Goal: Task Accomplishment & Management: Complete application form

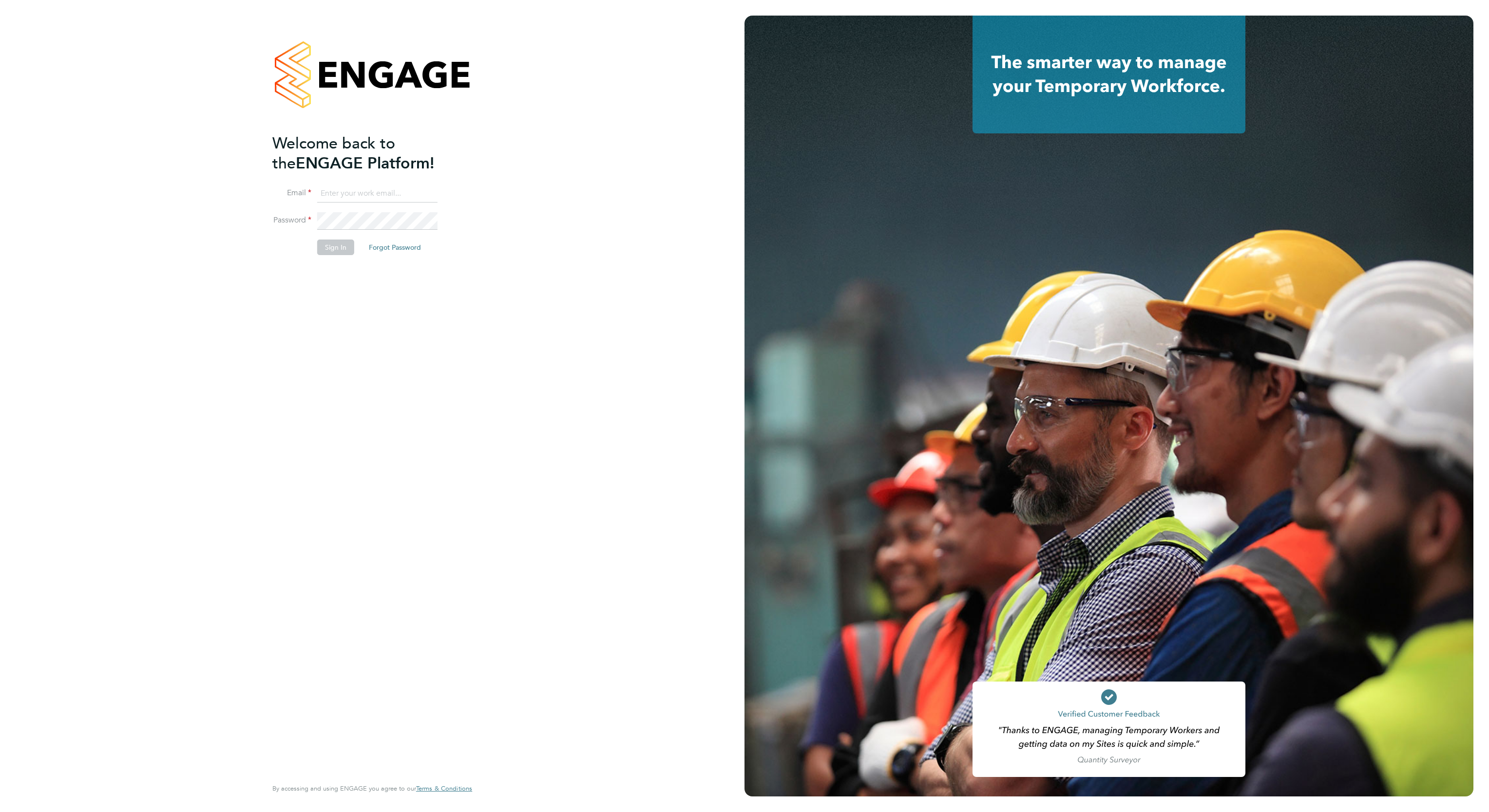
type input "[PERSON_NAME][EMAIL_ADDRESS][DOMAIN_NAME]"
click at [329, 240] on button "Sign In" at bounding box center [336, 247] width 37 height 16
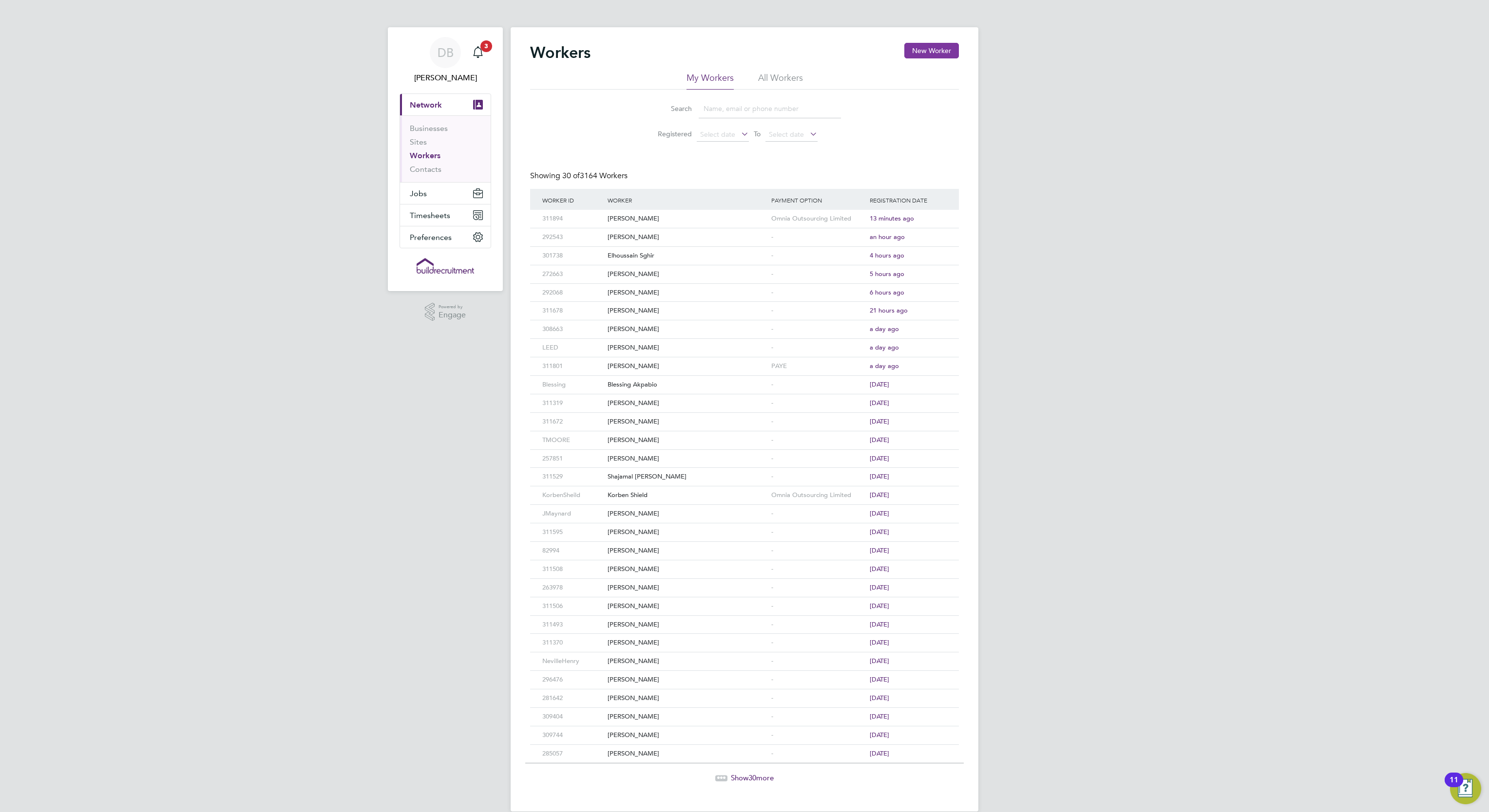
click at [921, 50] on button "New Worker" at bounding box center [931, 50] width 55 height 16
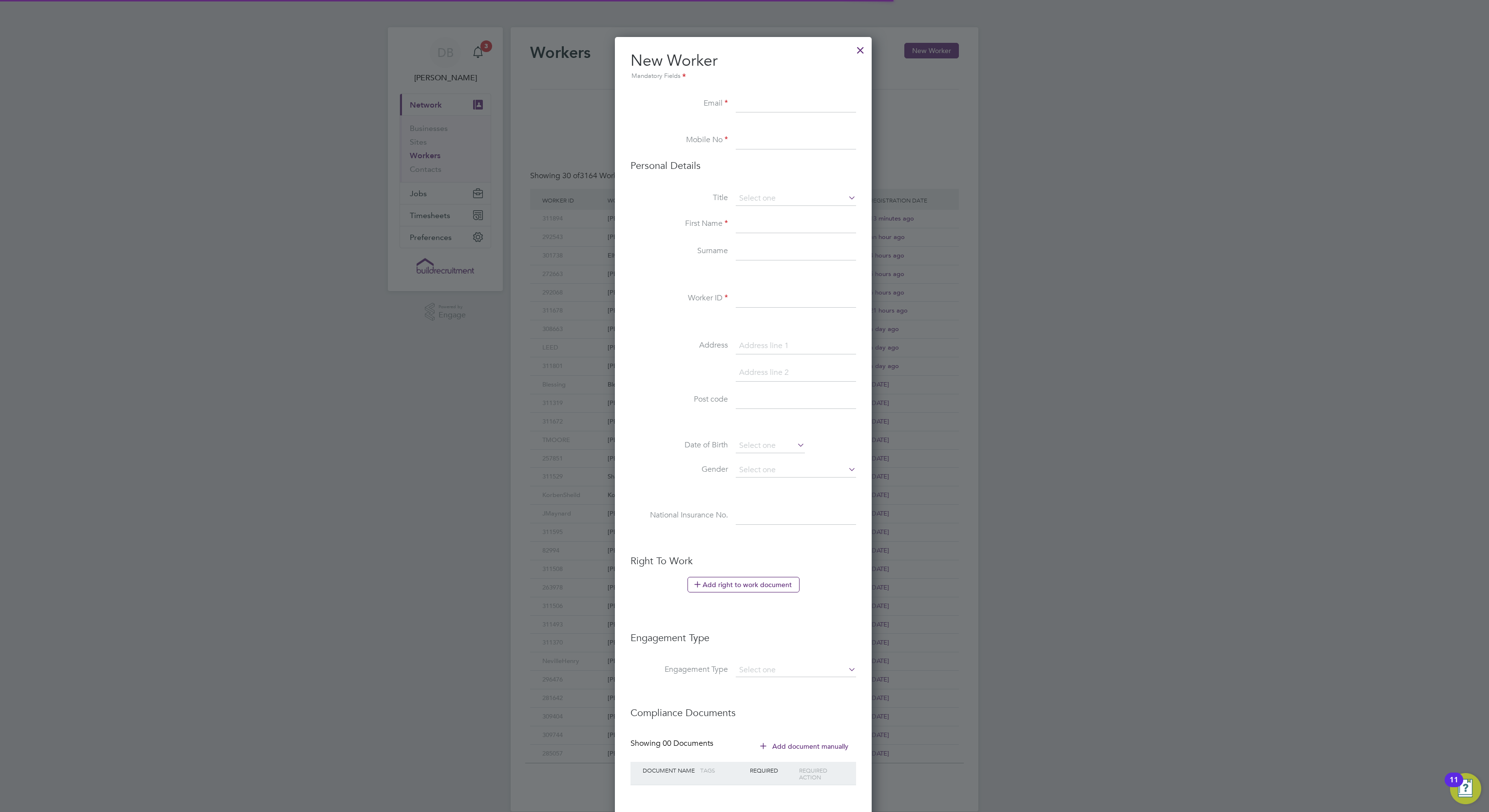
scroll to position [828, 259]
click at [1007, 195] on div at bounding box center [744, 406] width 1489 height 812
click at [862, 44] on div at bounding box center [860, 47] width 17 height 17
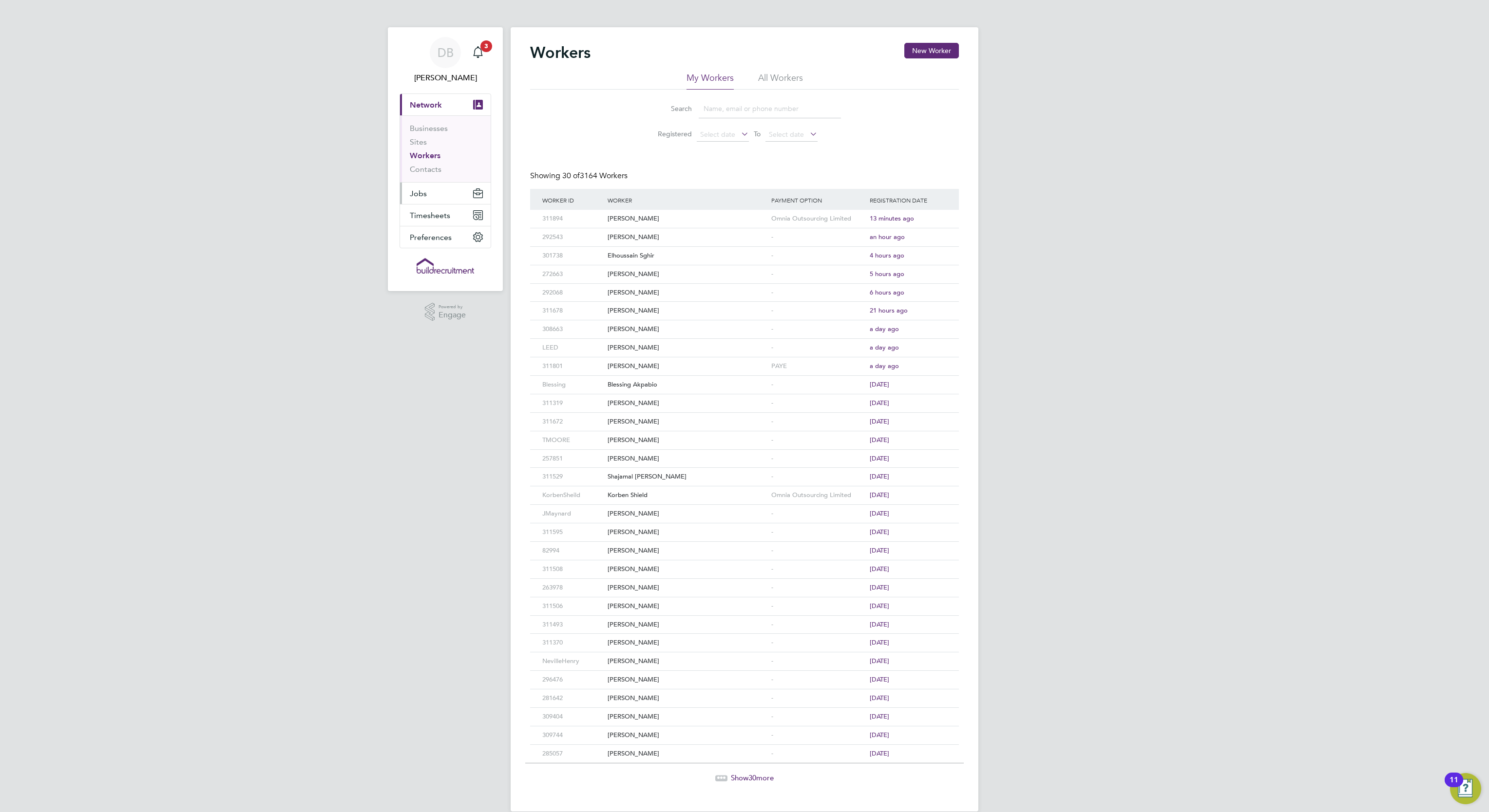
click at [429, 193] on button "Jobs" at bounding box center [445, 193] width 90 height 22
click at [437, 165] on link "Vacancies" at bounding box center [427, 163] width 34 height 9
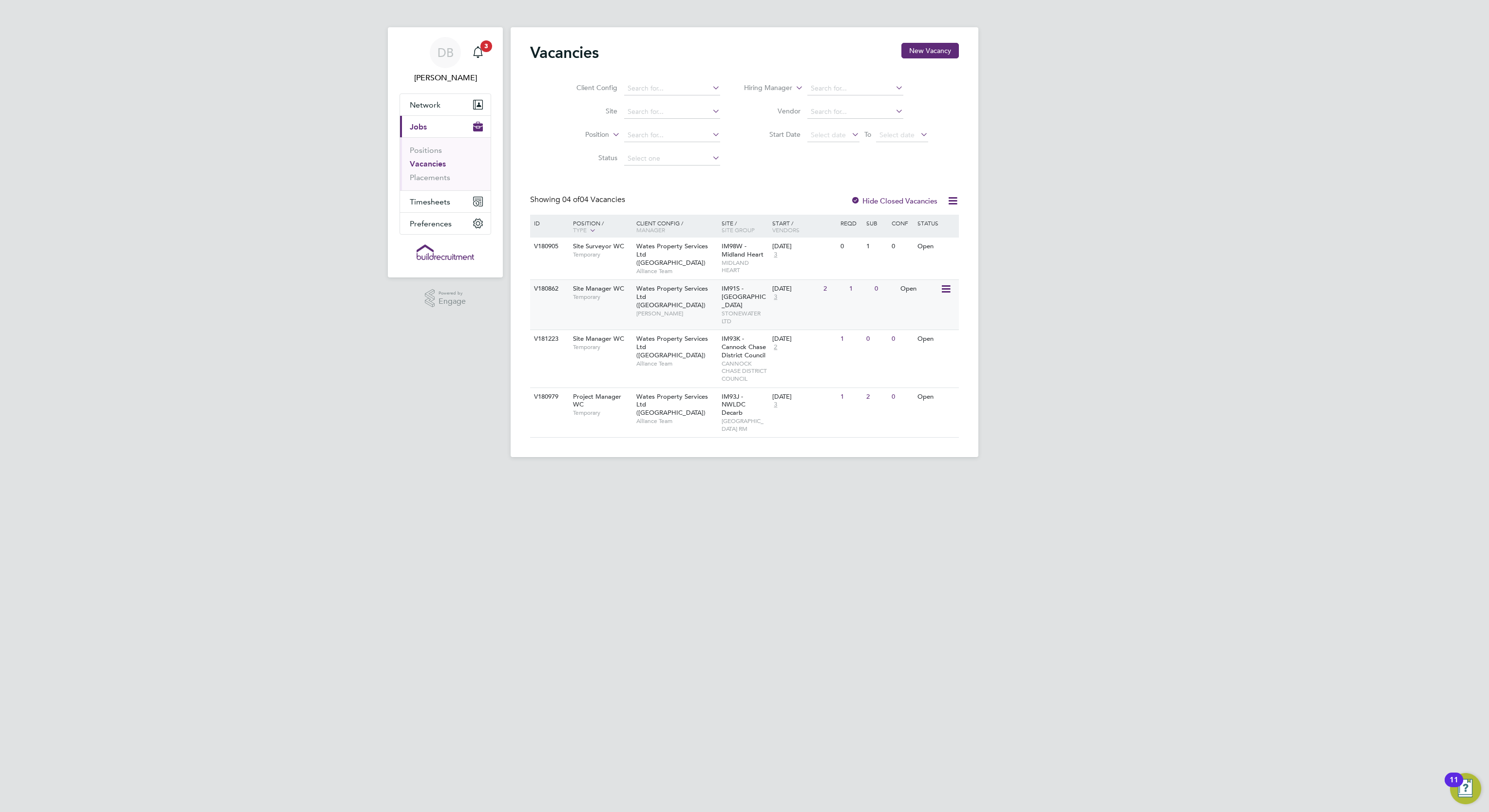
click at [727, 299] on span "IM91S - Stonewater East Planned" at bounding box center [743, 296] width 44 height 25
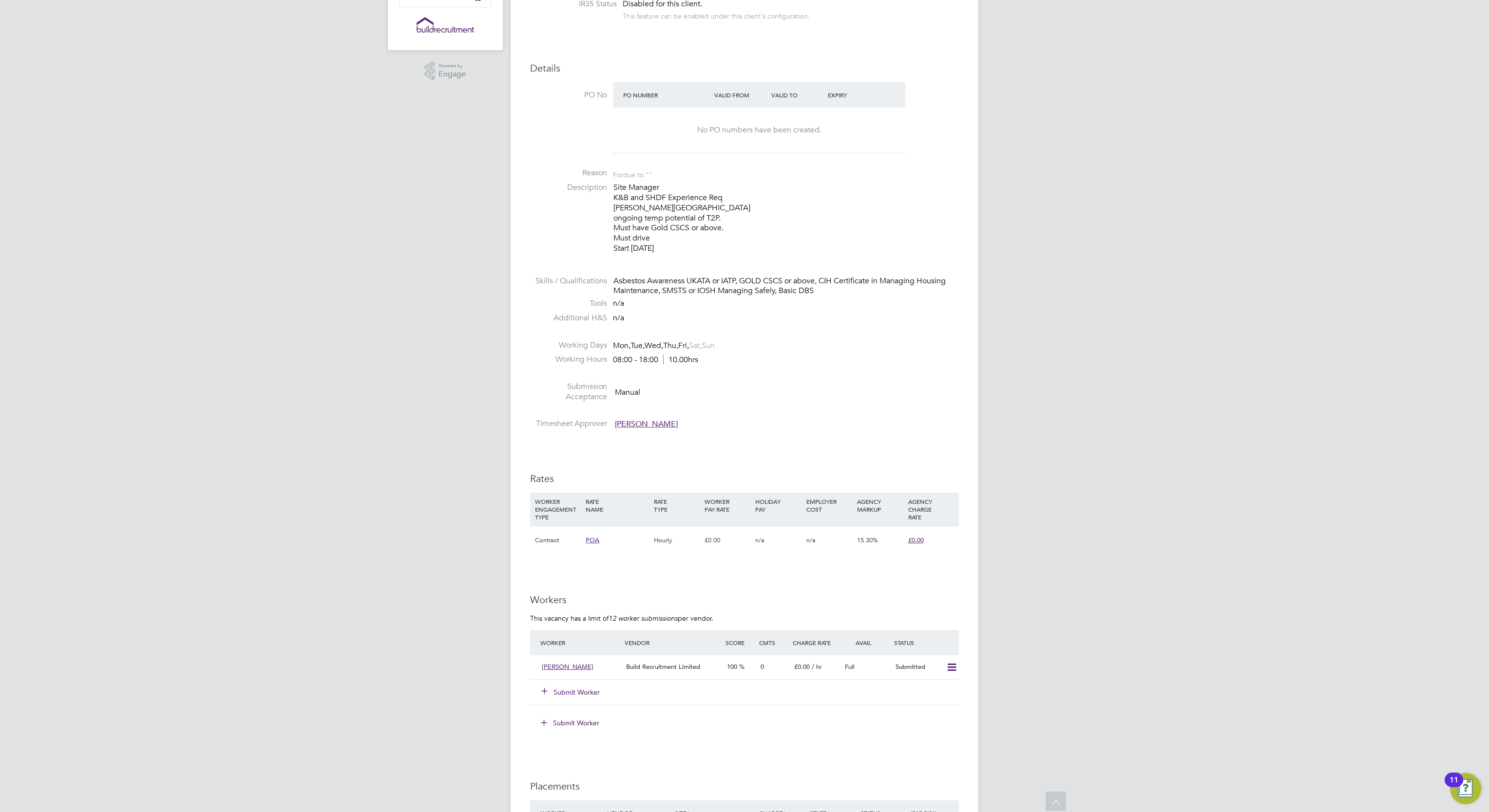
scroll to position [293, 0]
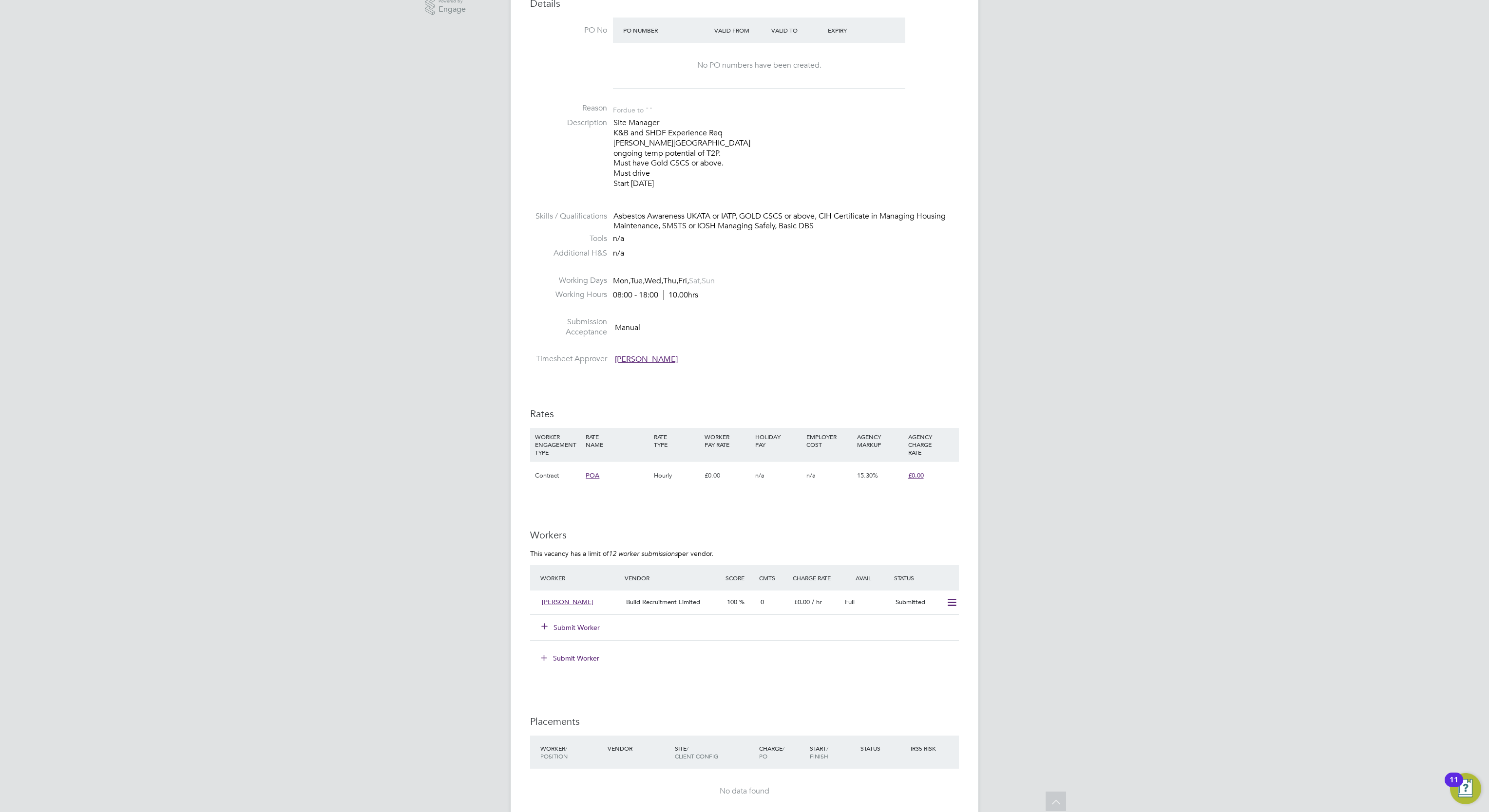
click at [581, 627] on button "Submit Worker" at bounding box center [571, 628] width 58 height 10
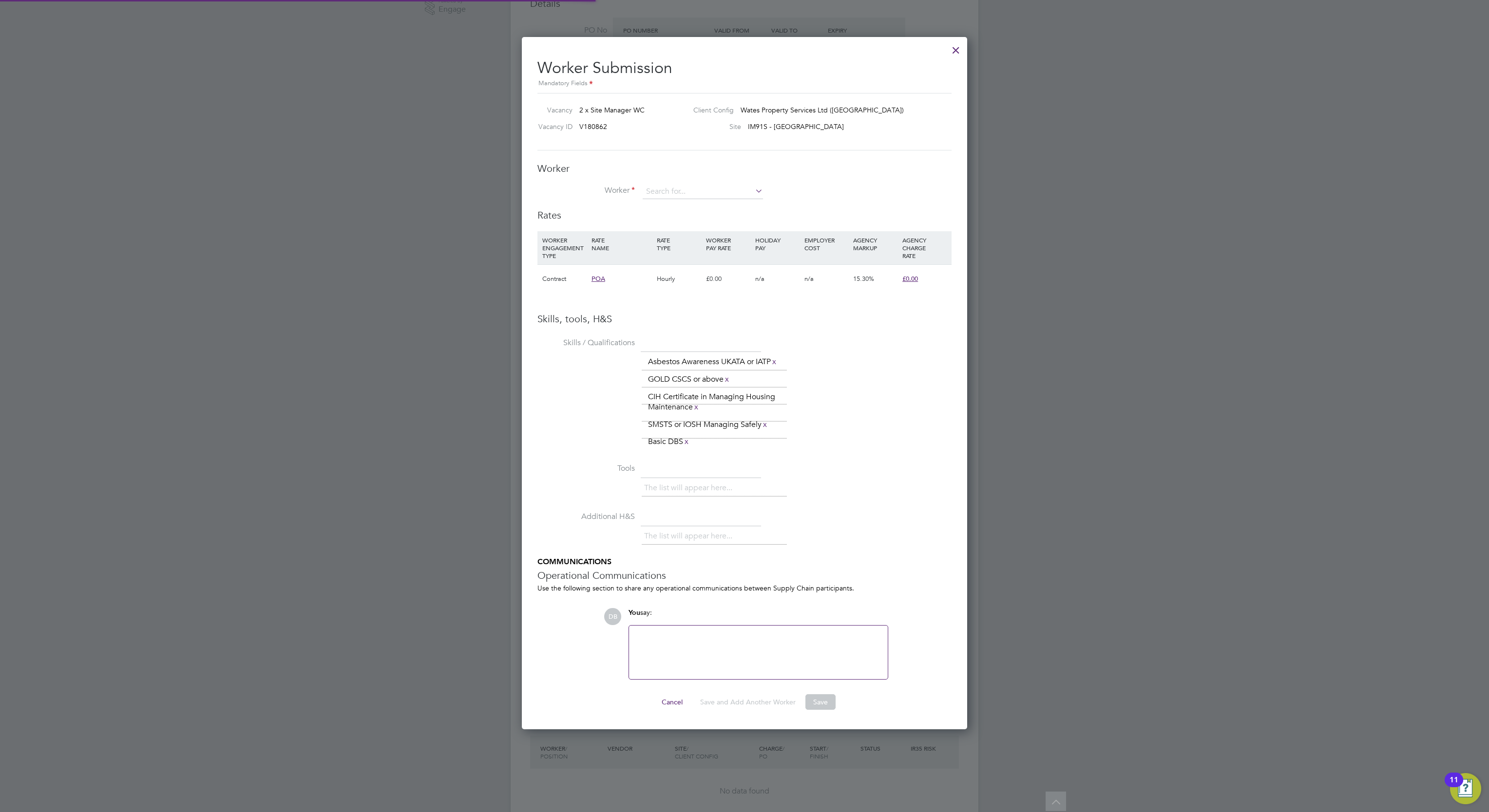
scroll to position [705, 446]
click at [674, 194] on input at bounding box center [703, 192] width 120 height 15
type input "0"
type input "adam waterson"
click at [886, 207] on li "Worker adam waterson" at bounding box center [744, 196] width 414 height 25
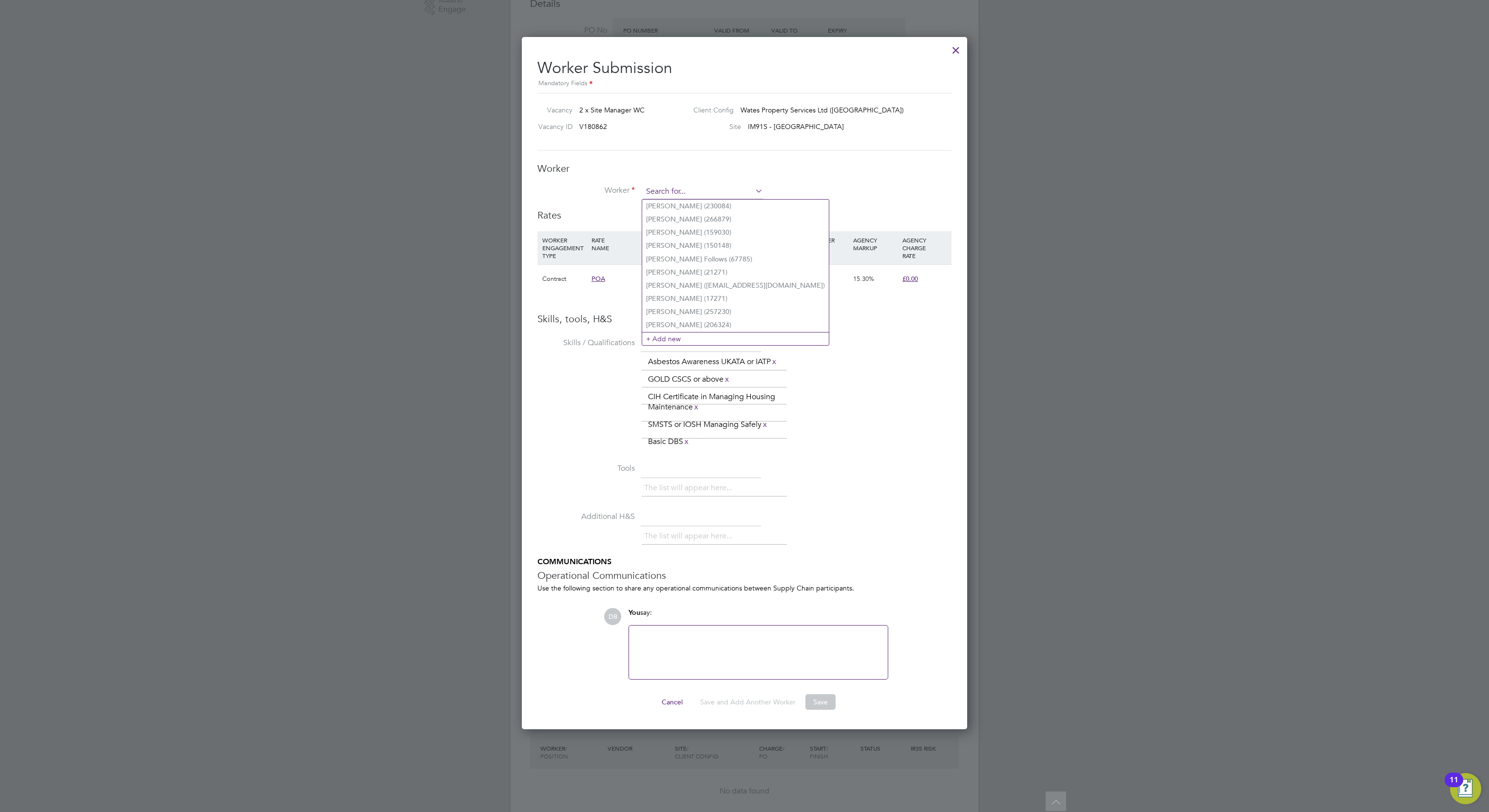
click at [741, 195] on input at bounding box center [703, 192] width 120 height 15
click at [689, 332] on li "+ Add new" at bounding box center [736, 339] width 187 height 13
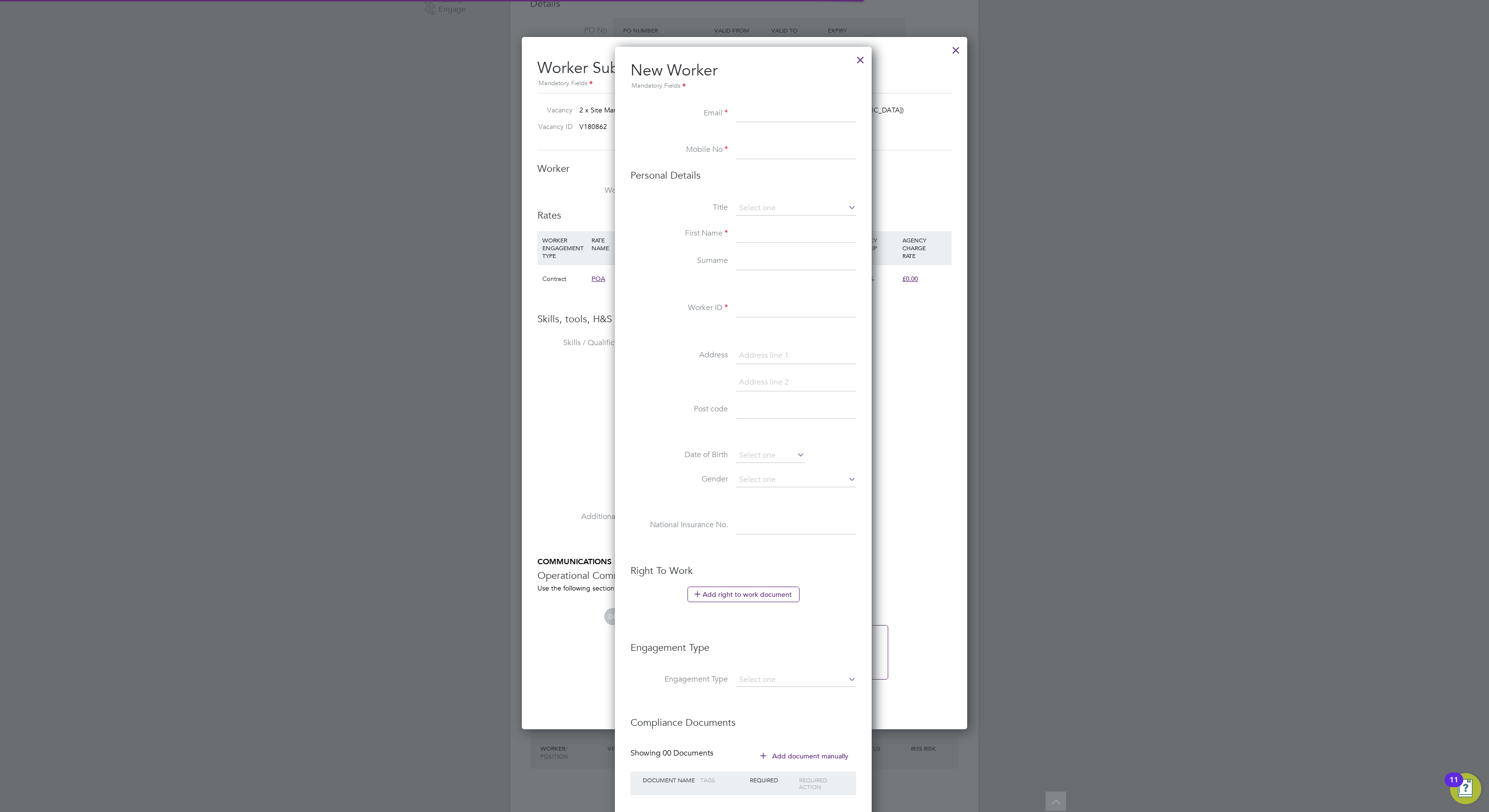
scroll to position [828, 259]
click at [747, 111] on input at bounding box center [795, 113] width 120 height 17
paste input "252129"
type input "252129"
drag, startPoint x: 768, startPoint y: 113, endPoint x: 733, endPoint y: 111, distance: 35.1
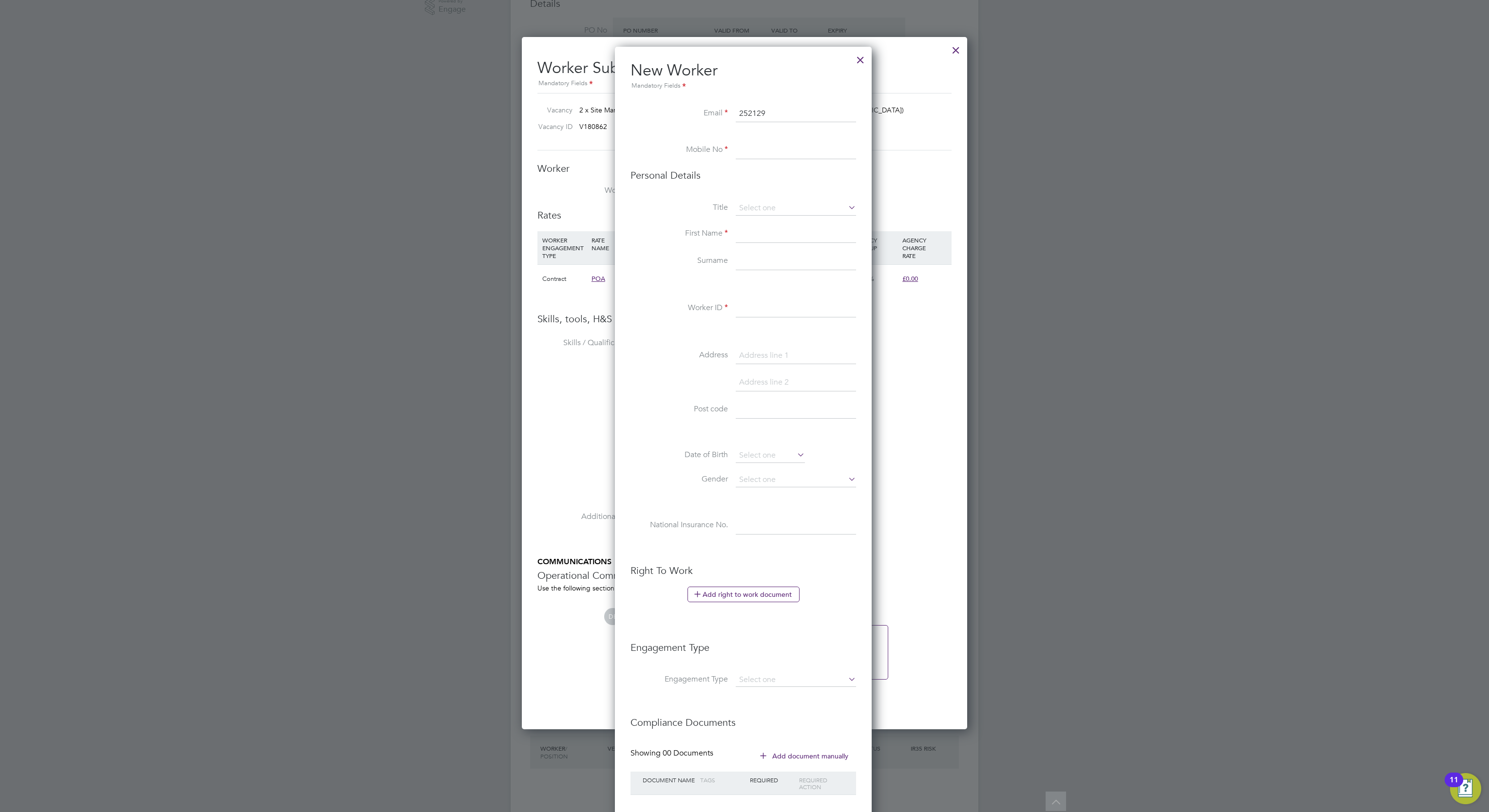
click at [733, 111] on li "Email 252129" at bounding box center [743, 119] width 226 height 28
click at [745, 307] on input at bounding box center [795, 308] width 120 height 17
paste input "252129"
type input "252129"
click at [753, 113] on input at bounding box center [795, 113] width 120 height 17
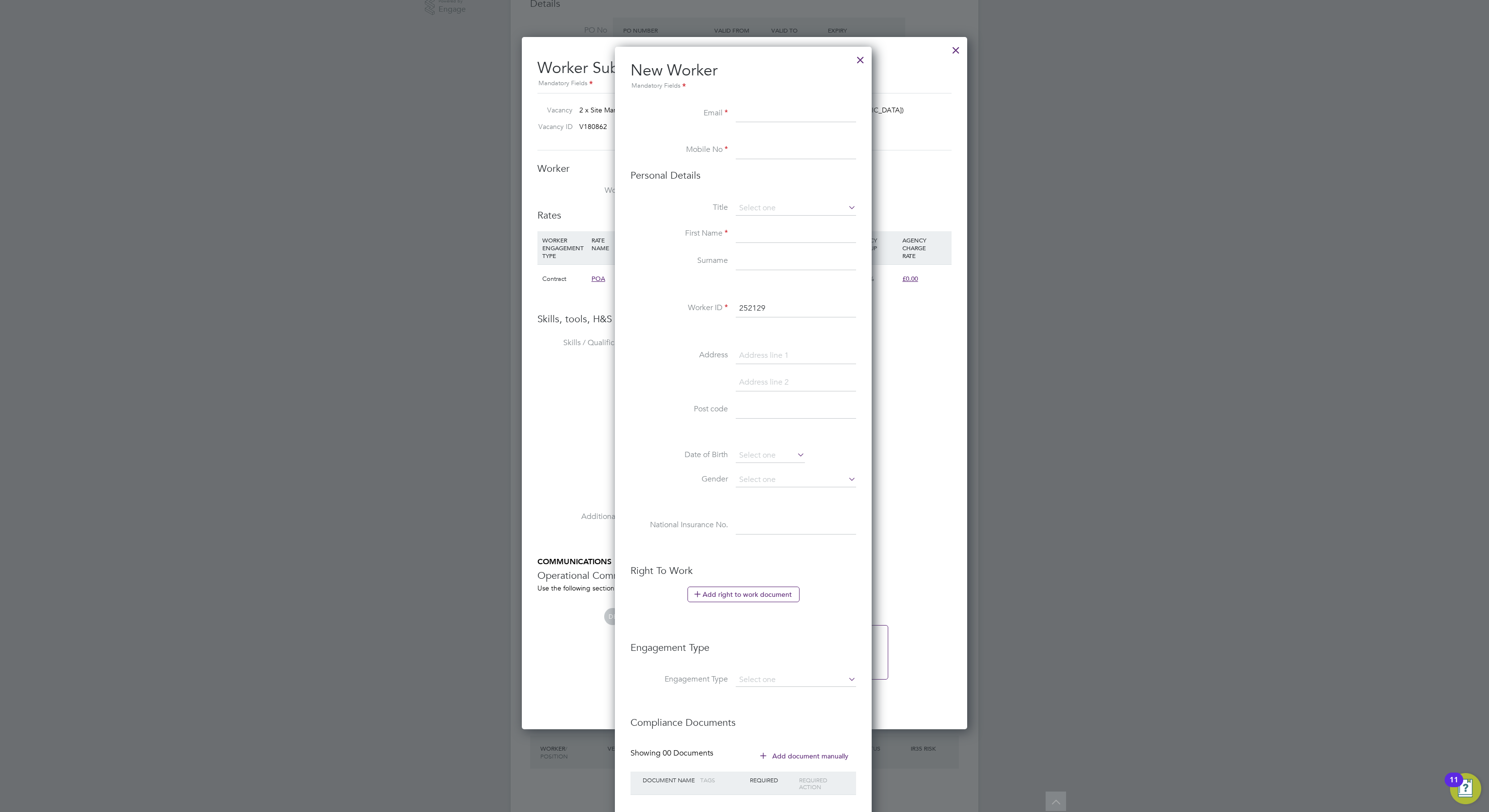
paste input "adamwaterson104@yahoo.com"
type input "adamwaterson104@yahoo.com"
click at [748, 146] on input at bounding box center [795, 150] width 120 height 17
click at [742, 146] on input at bounding box center [795, 150] width 120 height 17
paste input "+44 (0) 7867 486670"
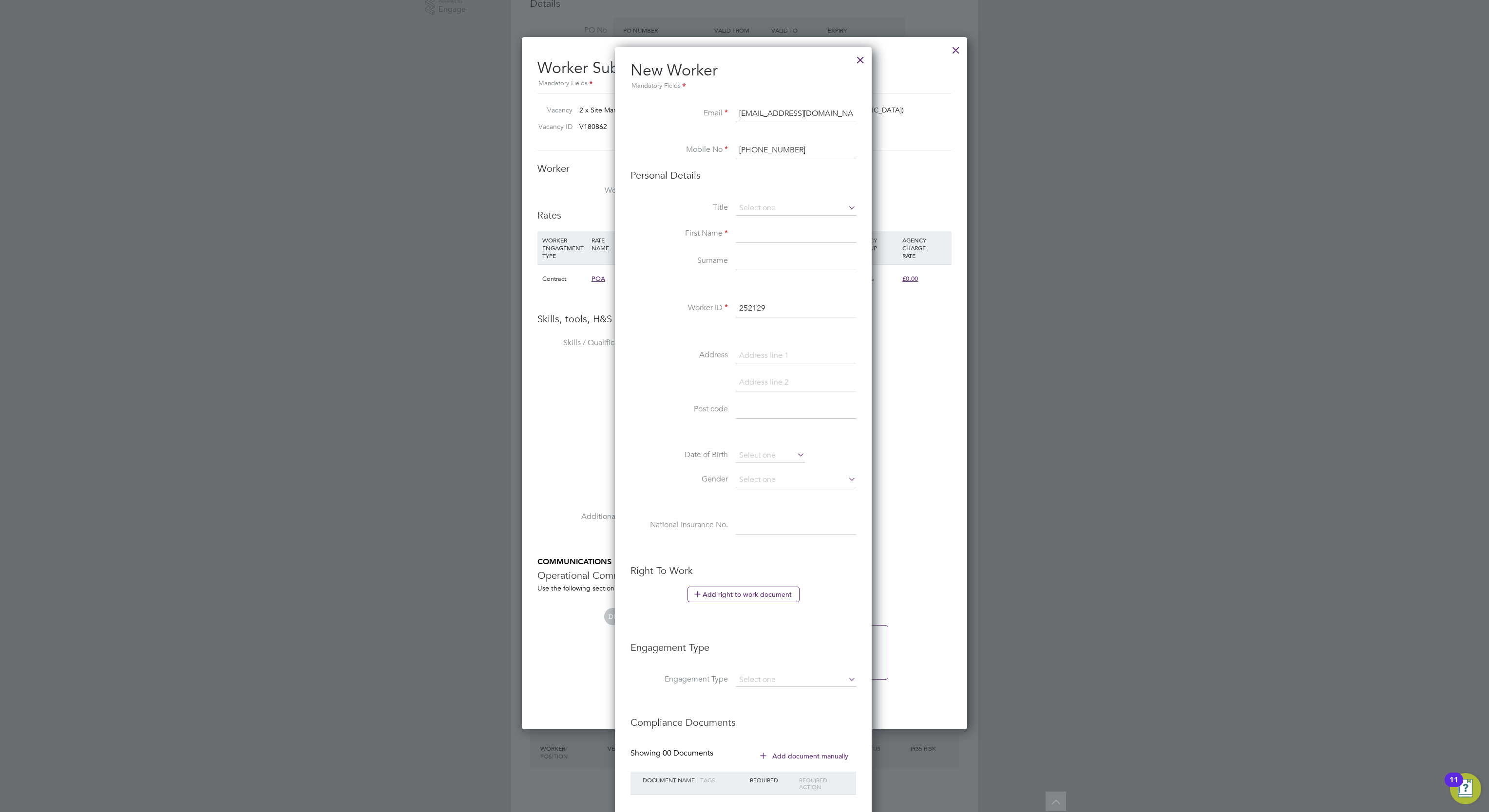
click at [764, 148] on input "+44 (0) 7867 486670" at bounding box center [795, 150] width 120 height 17
type input "0 7867 486670"
click at [765, 230] on input at bounding box center [795, 234] width 120 height 17
type input "Adam"
type input "Waterson"
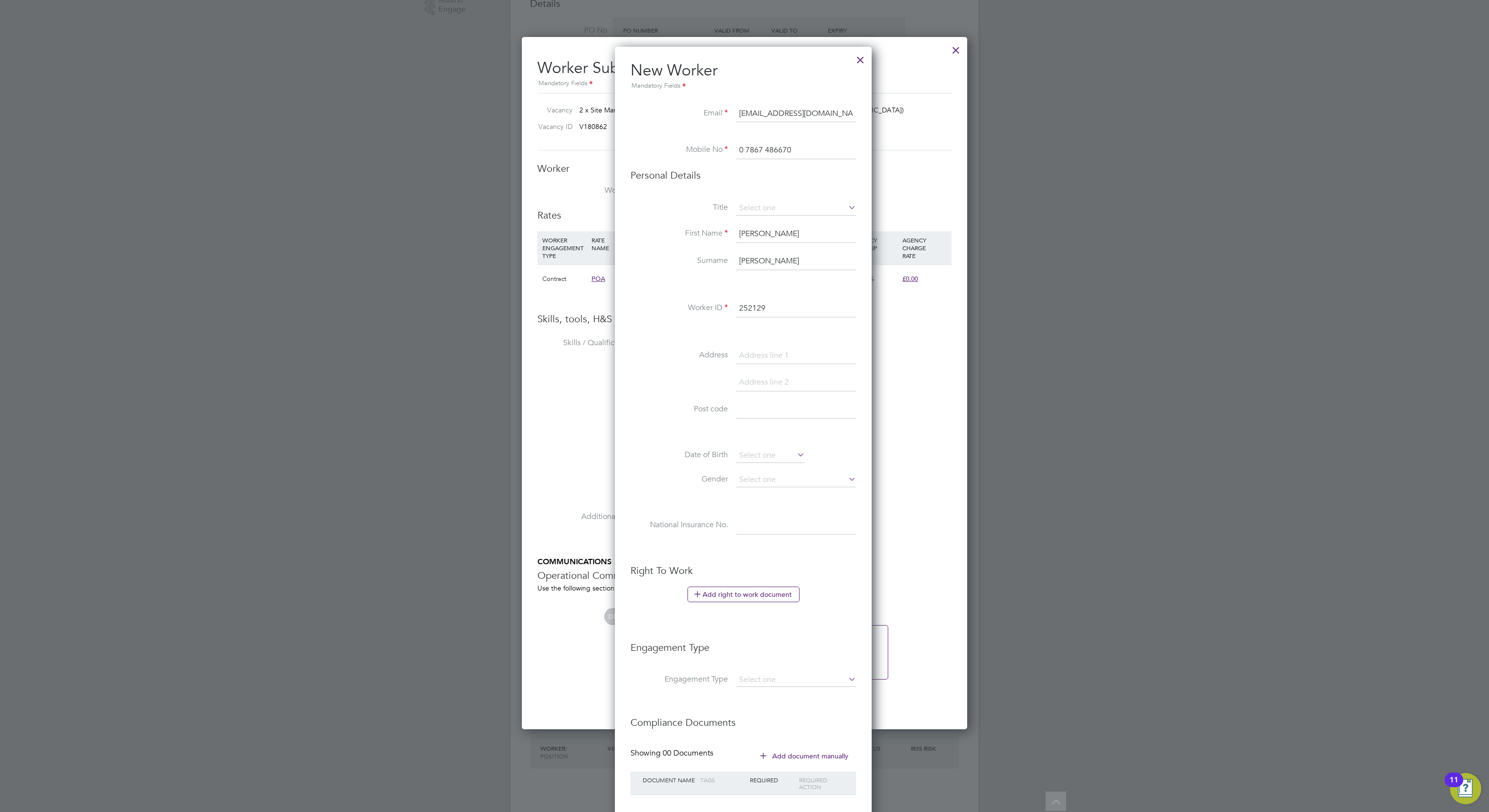
type input "LE16 7SZ"
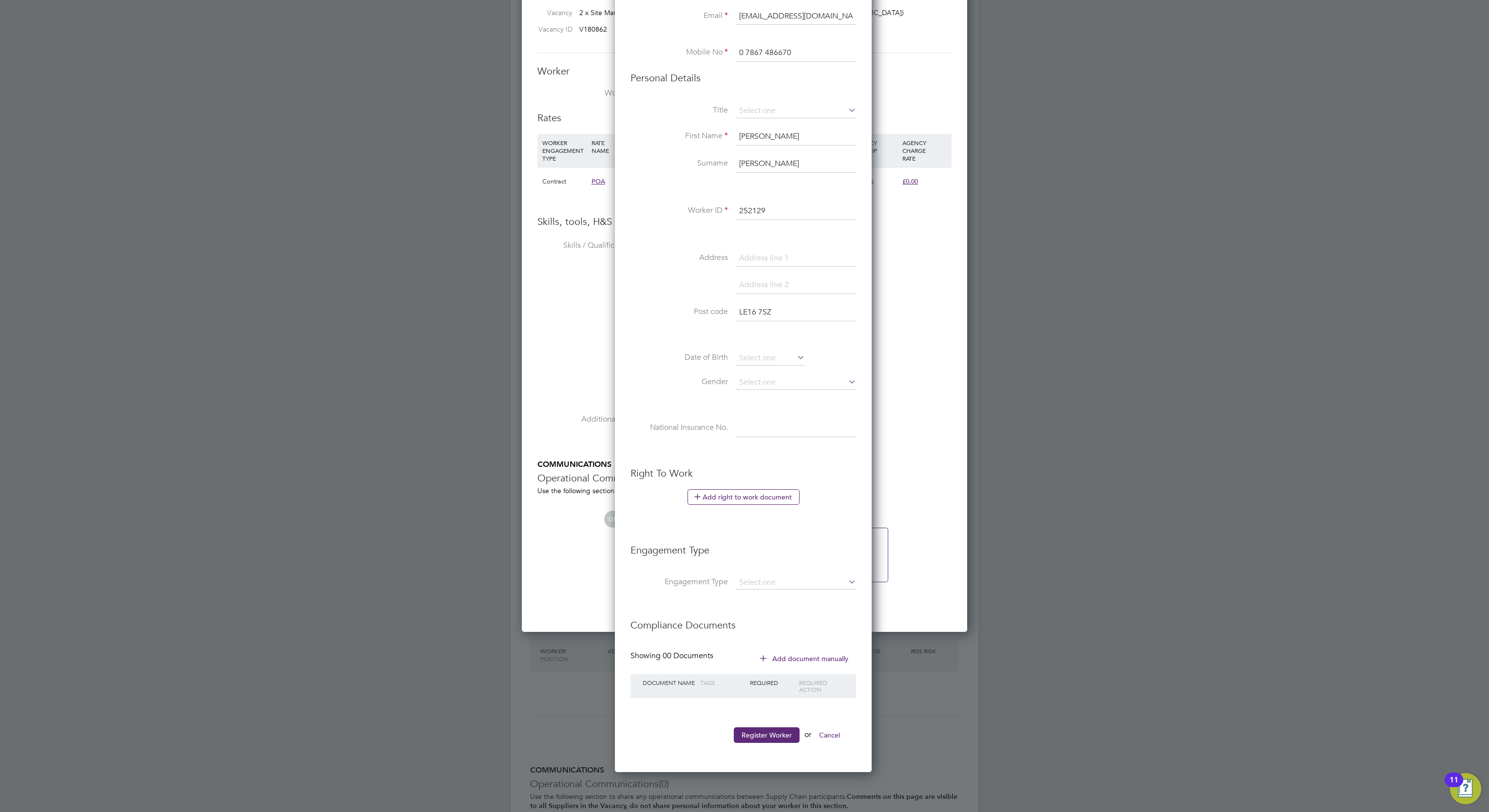
scroll to position [553, 0]
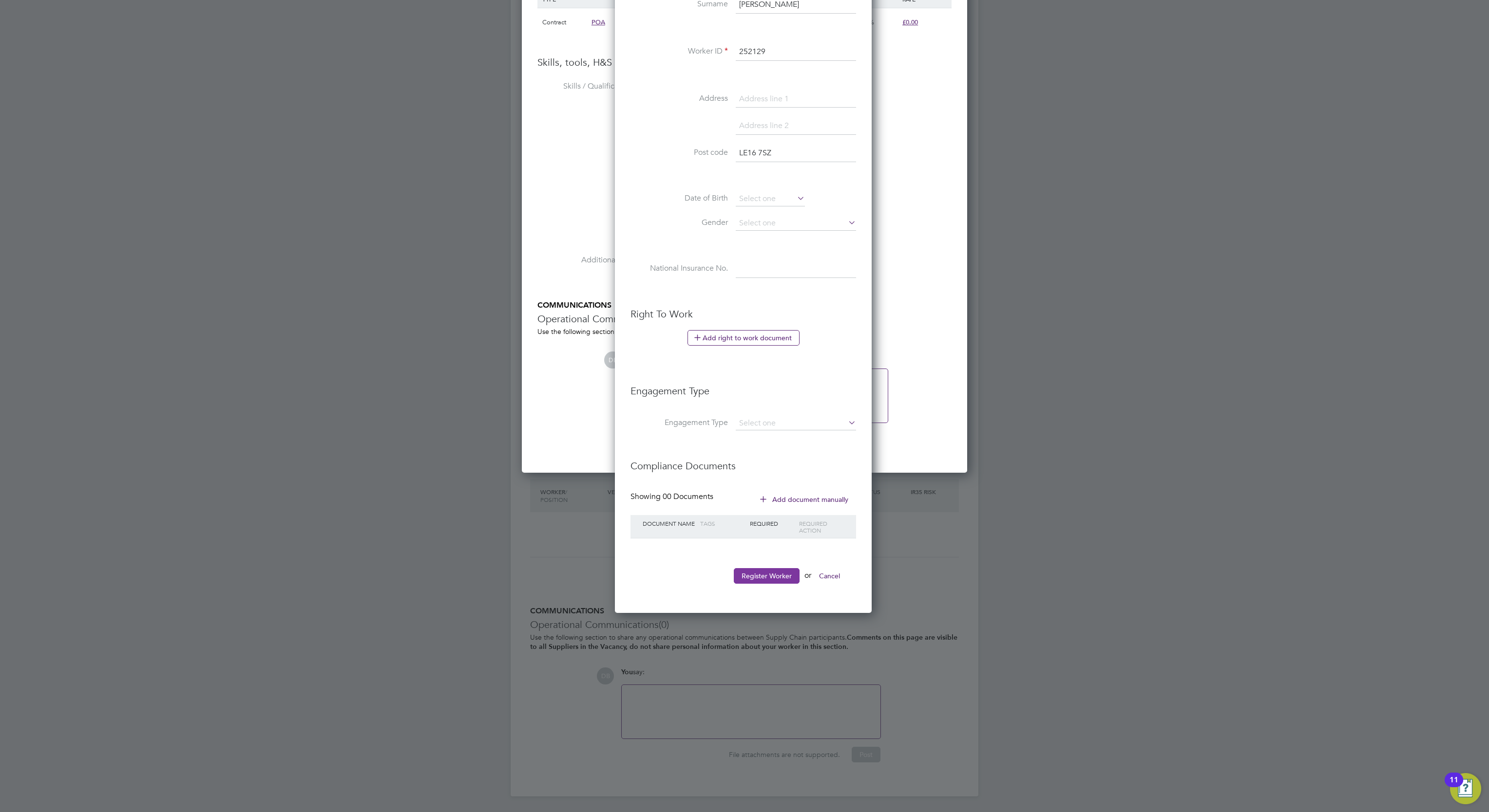
click at [774, 575] on button "Register Worker" at bounding box center [767, 575] width 66 height 16
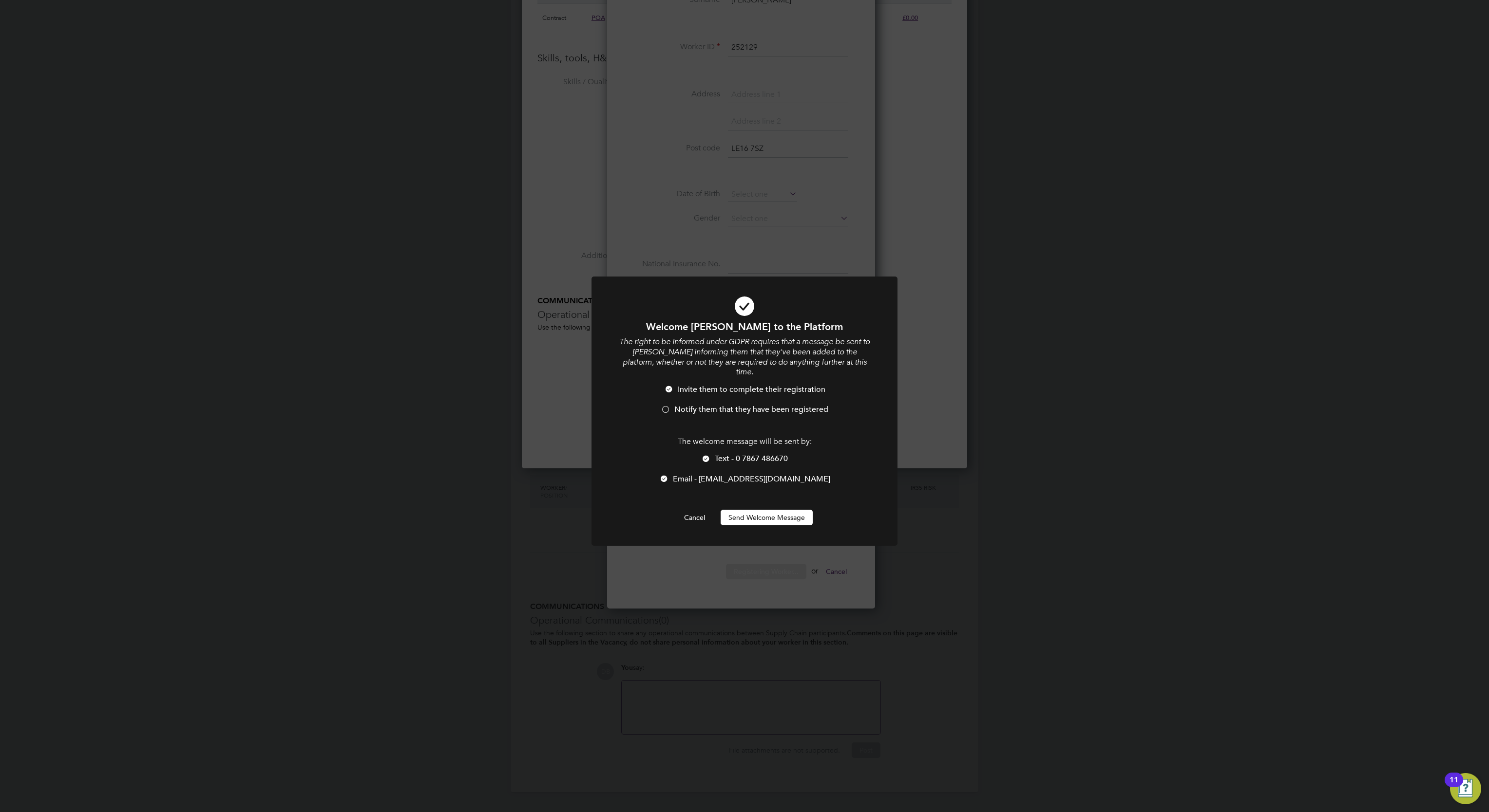
scroll to position [828, 259]
click at [740, 405] on li "Notify them that they have been registered" at bounding box center [744, 414] width 253 height 20
click at [758, 510] on button "Send Welcome Message" at bounding box center [766, 517] width 92 height 16
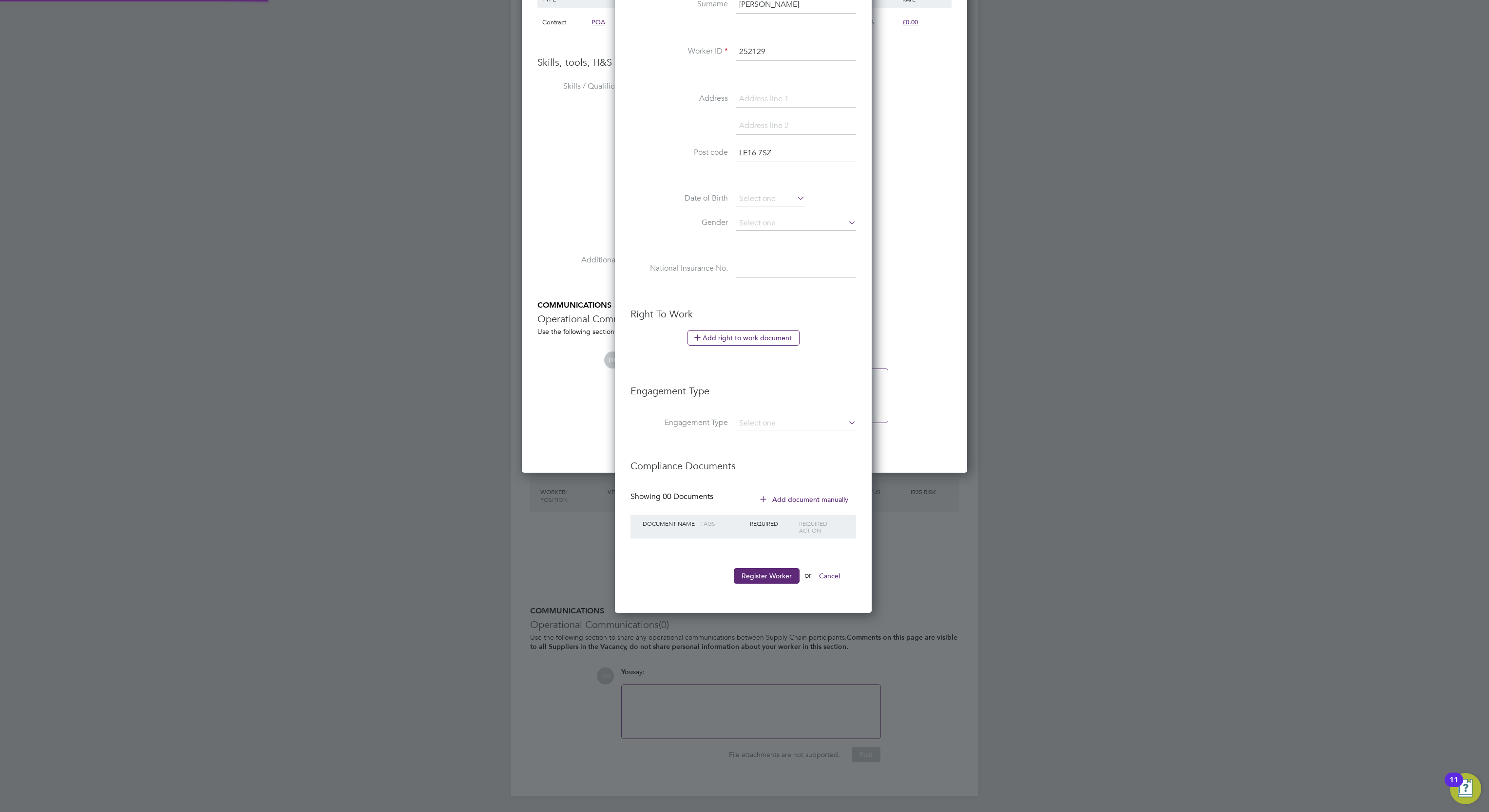
type input "Adam Waterson (252129)"
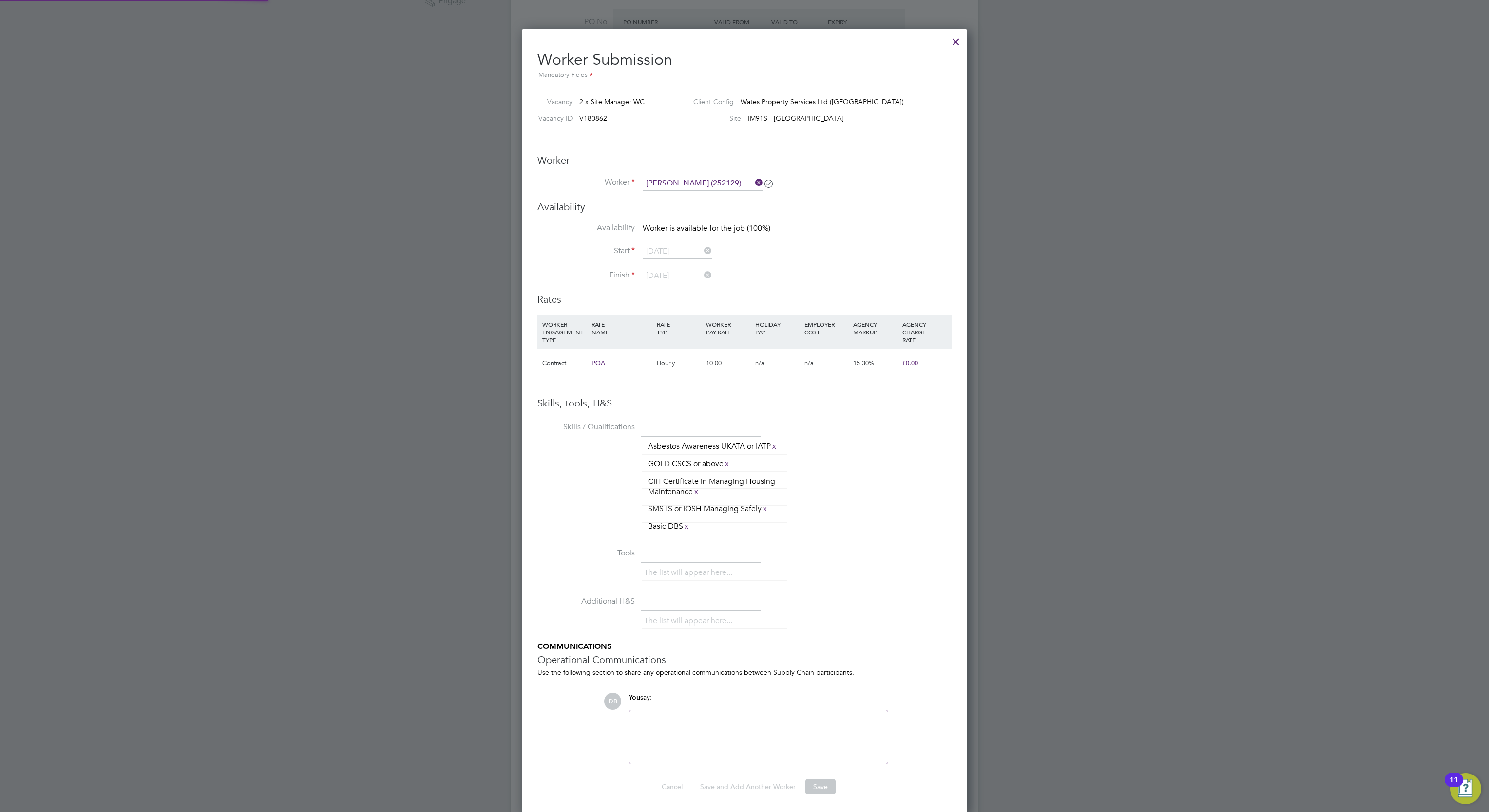
scroll to position [293, 0]
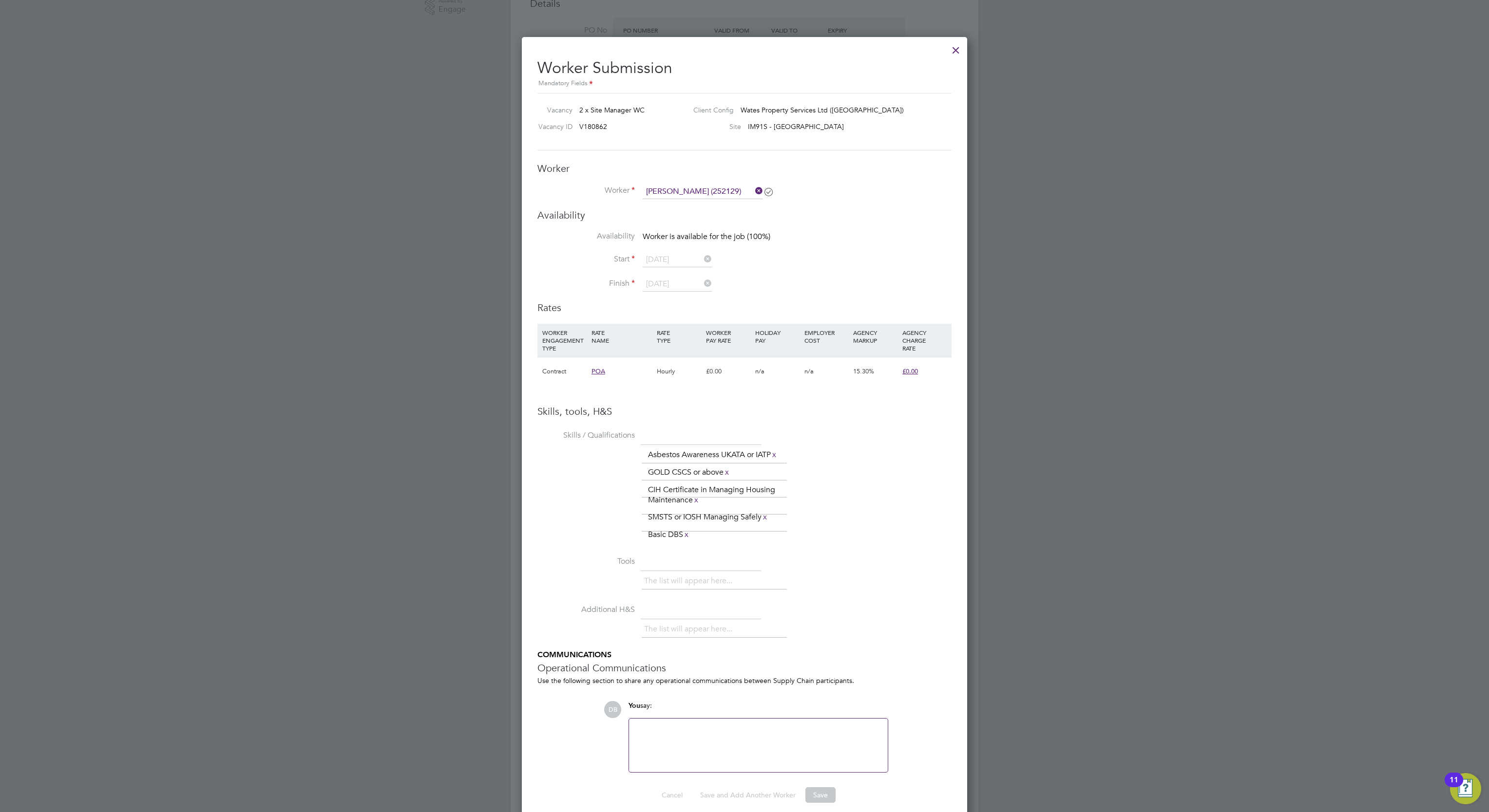
click at [843, 246] on li "Availability Worker is available for the job (100%)" at bounding box center [744, 242] width 414 height 22
click at [753, 190] on icon at bounding box center [753, 191] width 0 height 13
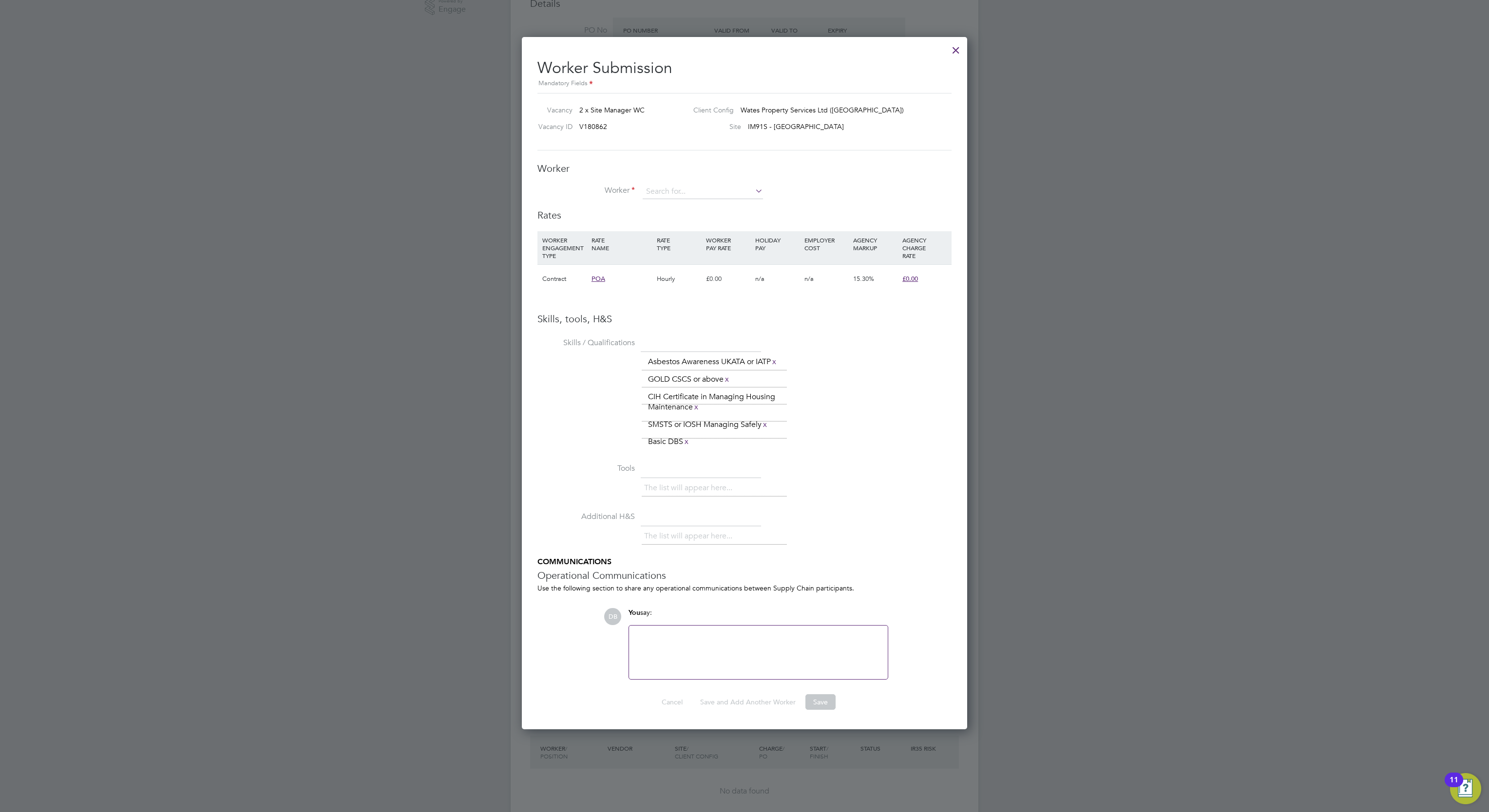
scroll to position [5, 4]
click at [727, 192] on input at bounding box center [703, 192] width 120 height 15
click at [679, 184] on input at bounding box center [703, 192] width 120 height 15
click at [695, 204] on li "Adam Water son (252129)" at bounding box center [705, 207] width 125 height 13
type input "Adam Waterson (252129)"
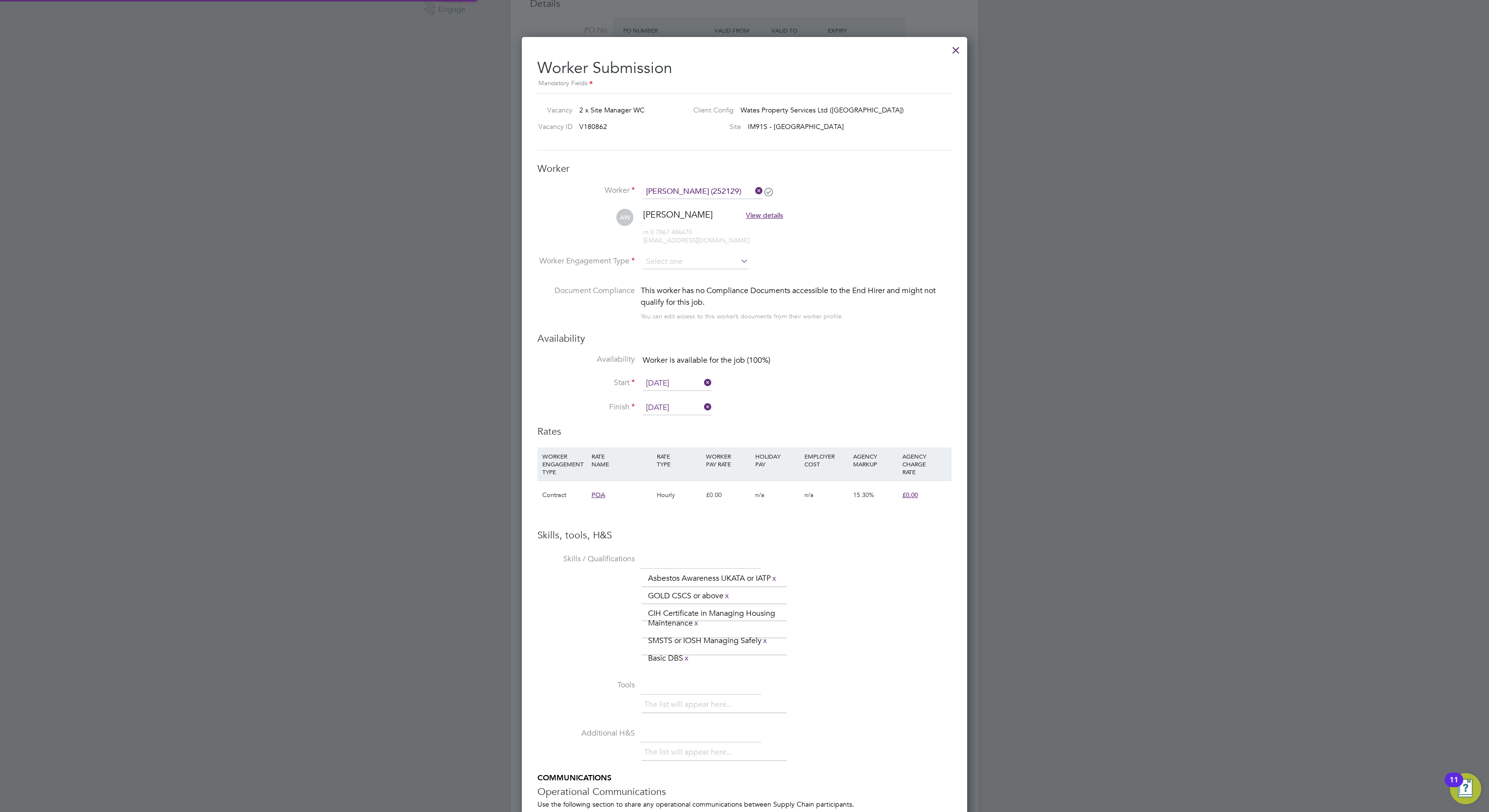
scroll to position [922, 446]
click at [706, 261] on input at bounding box center [696, 263] width 106 height 15
click at [697, 275] on li "Contract" at bounding box center [695, 275] width 107 height 13
type input "Contract"
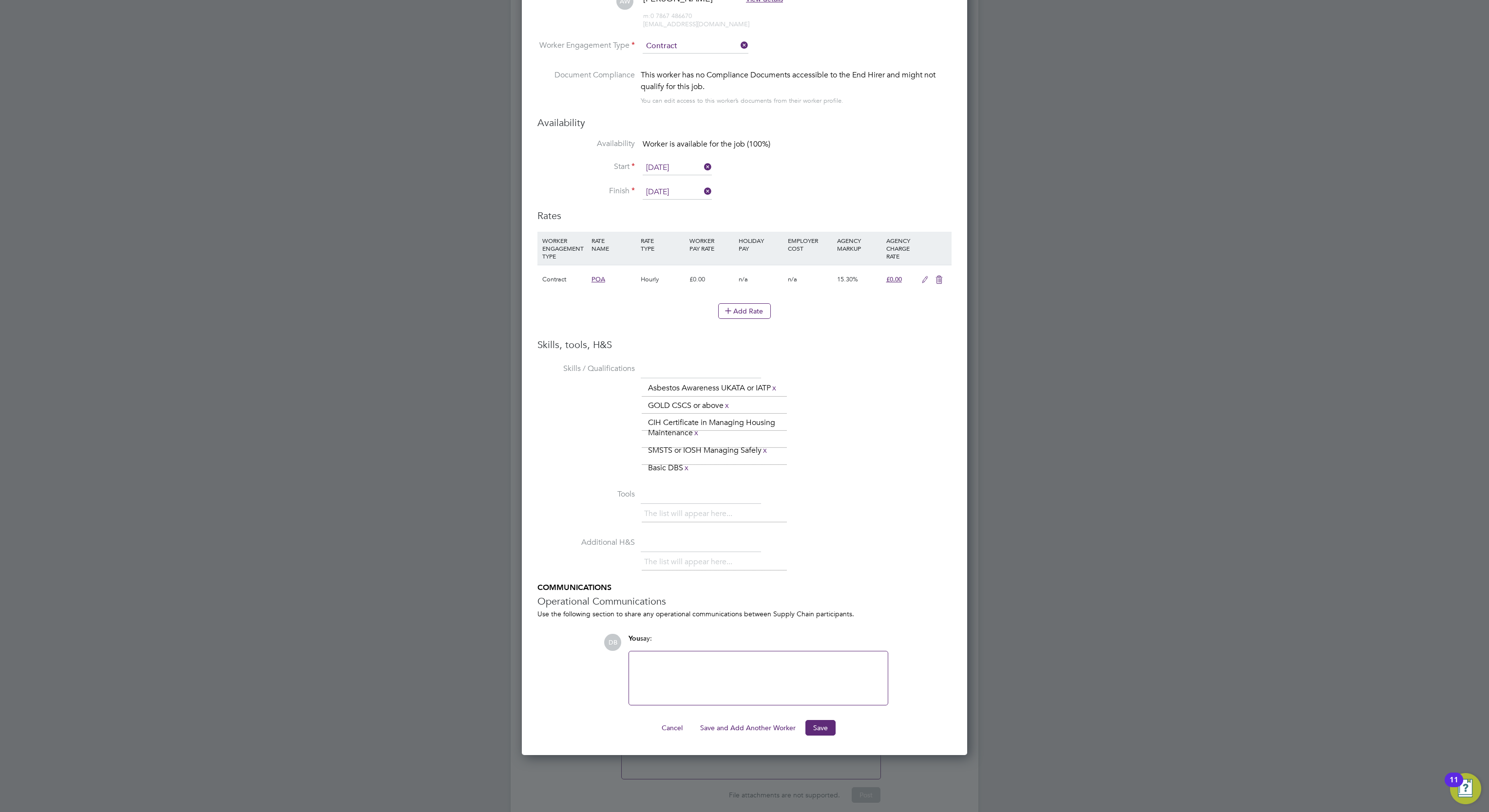
scroll to position [553, 0]
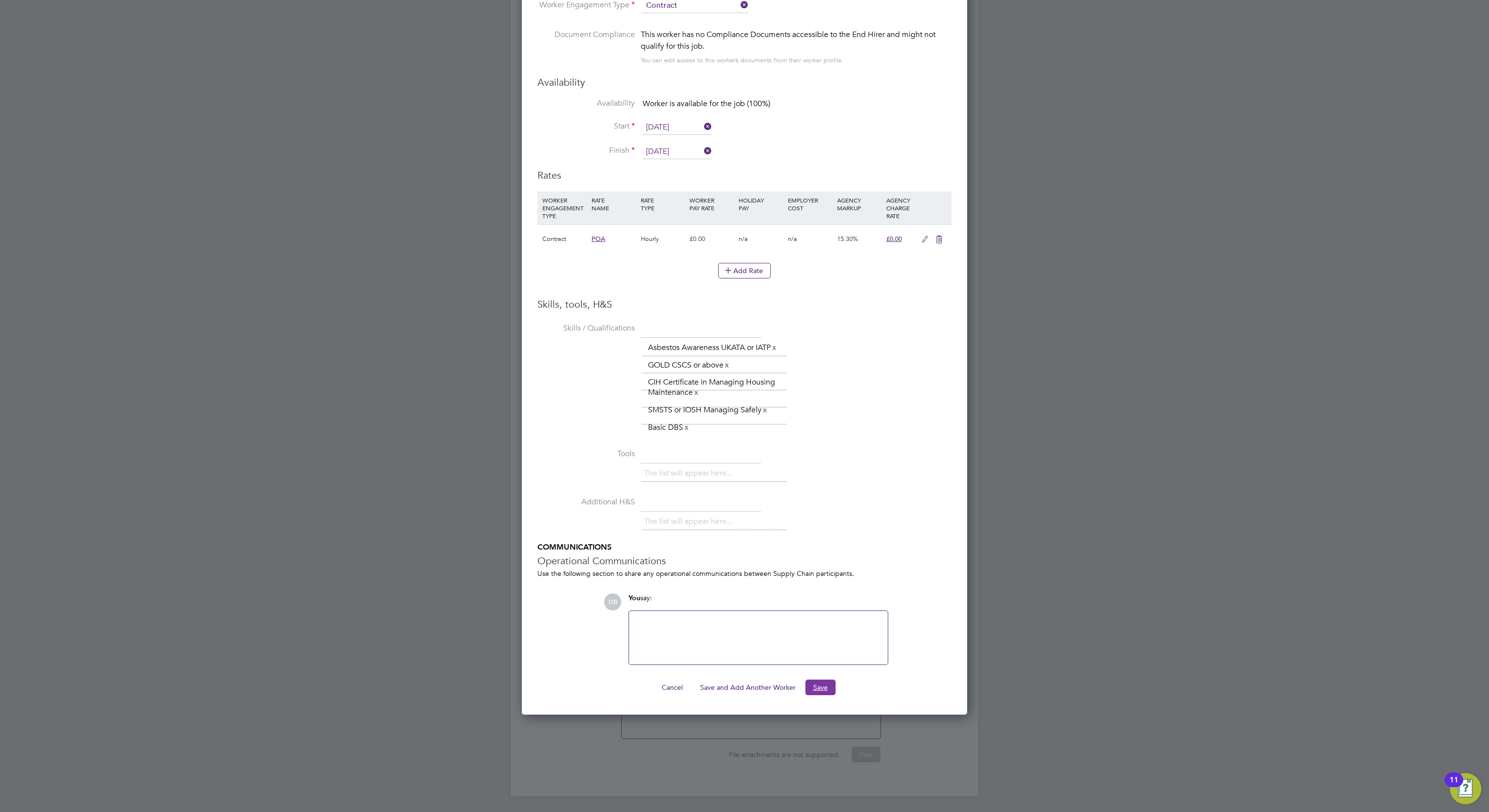
click at [821, 696] on button "Save" at bounding box center [821, 687] width 30 height 16
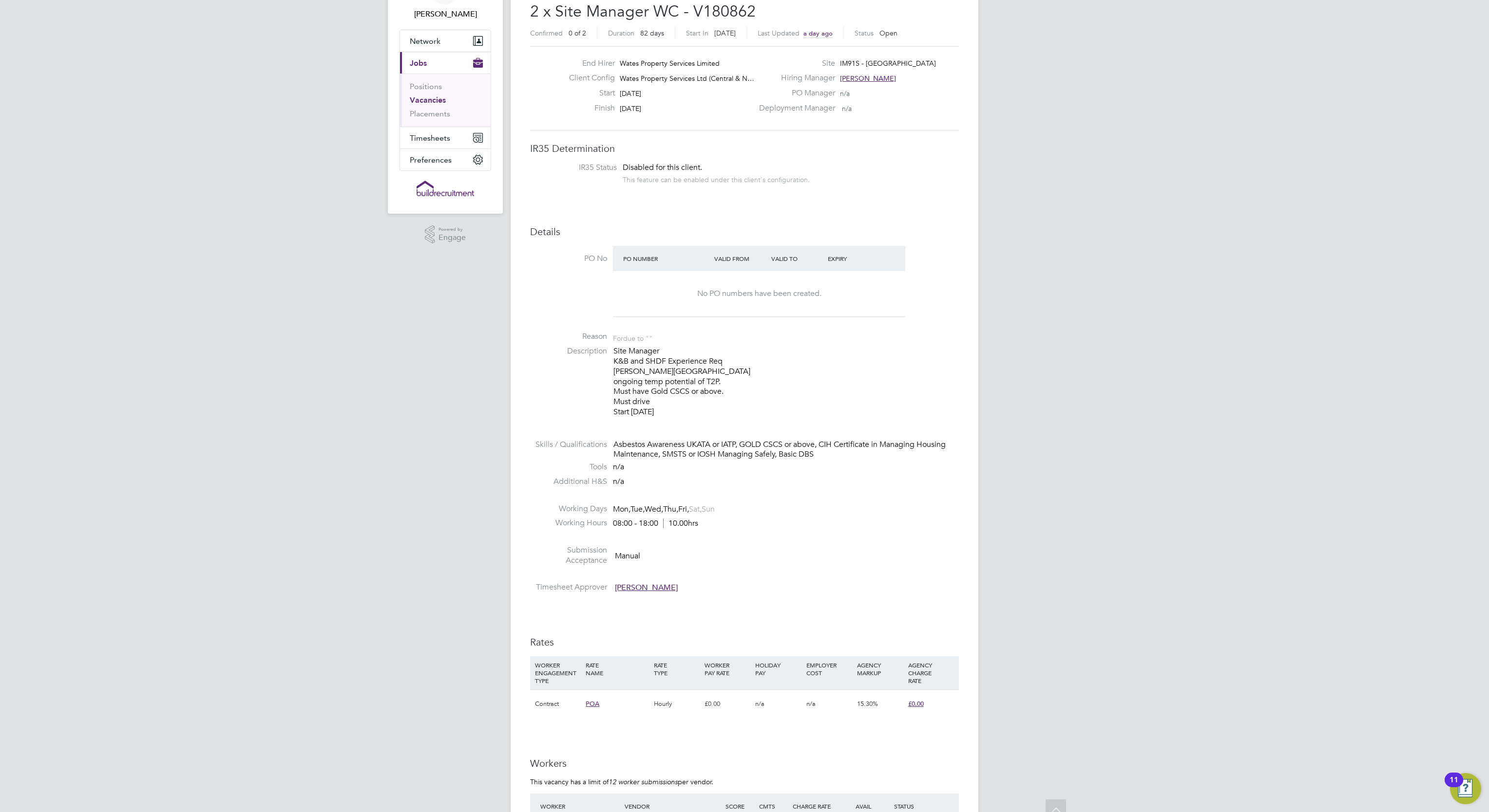
scroll to position [0, 0]
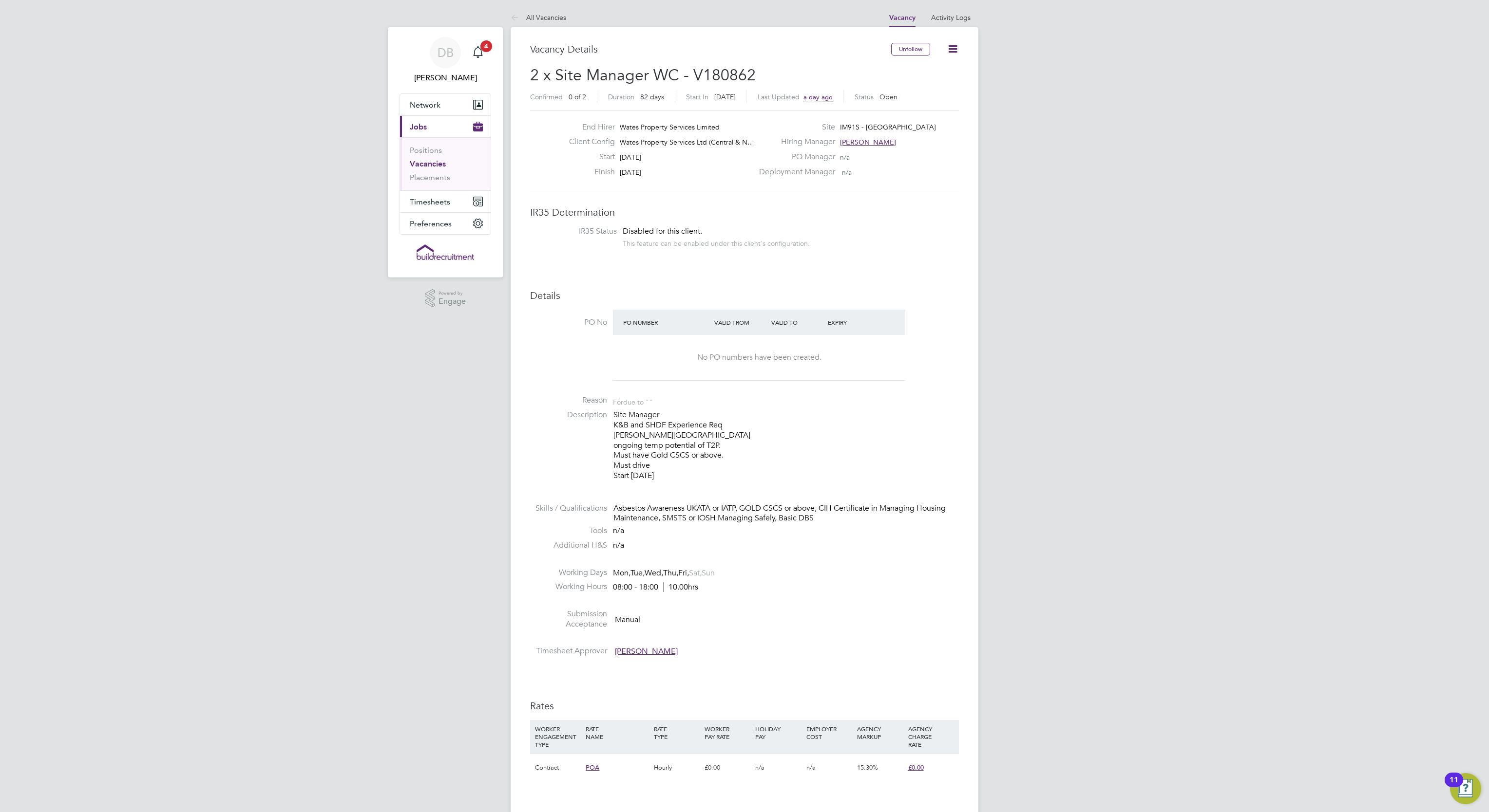
click at [954, 54] on icon at bounding box center [953, 49] width 12 height 12
click at [1046, 243] on div "DB David Blears Notifications 4 Applications: Network Businesses Sites Workers …" at bounding box center [744, 679] width 1489 height 1359
click at [947, 48] on icon at bounding box center [953, 49] width 12 height 12
click at [421, 104] on span "Network" at bounding box center [425, 104] width 31 height 9
click at [953, 55] on icon at bounding box center [953, 49] width 12 height 12
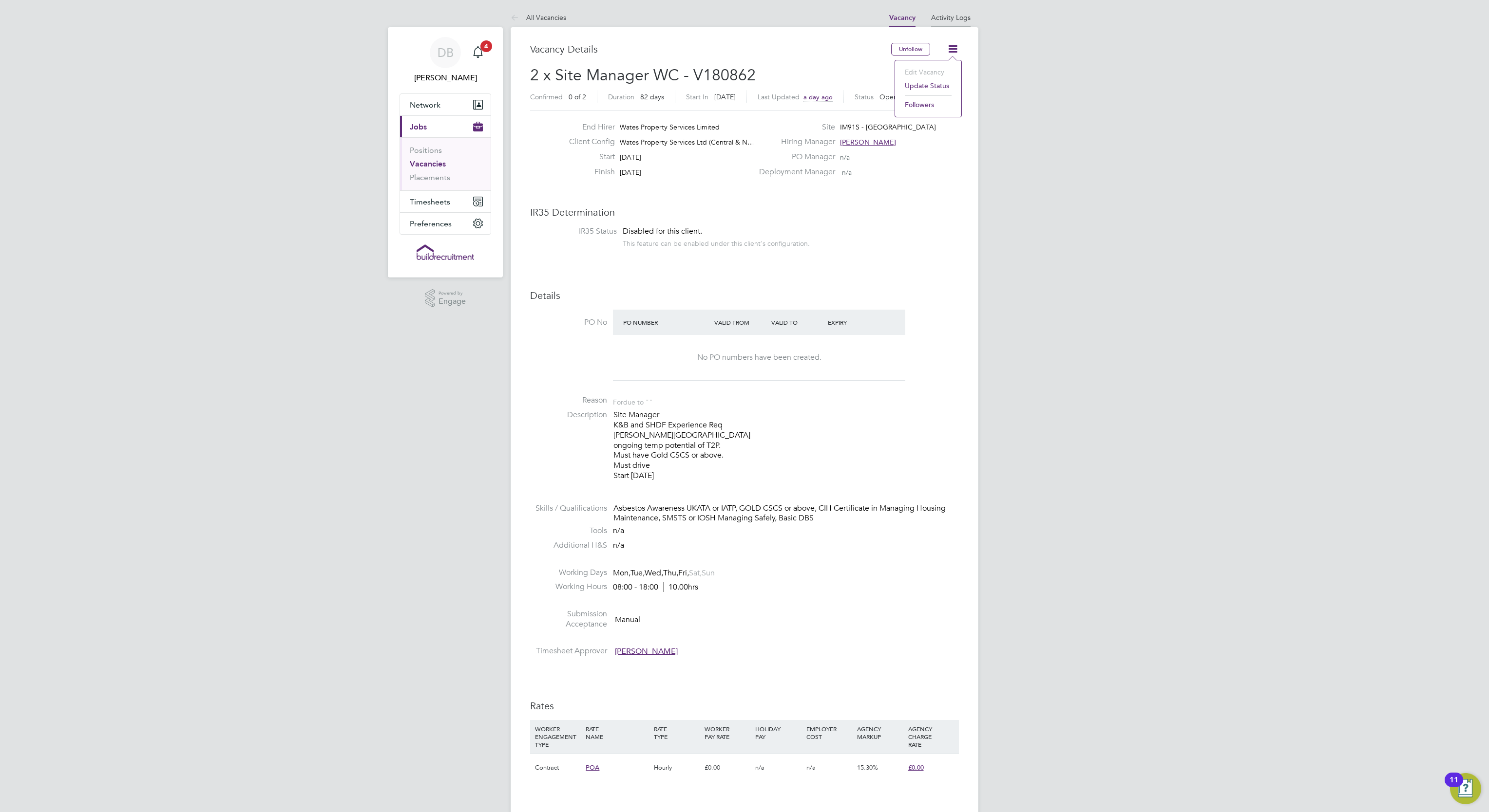
click at [957, 20] on link "Activity Logs" at bounding box center [951, 18] width 40 height 9
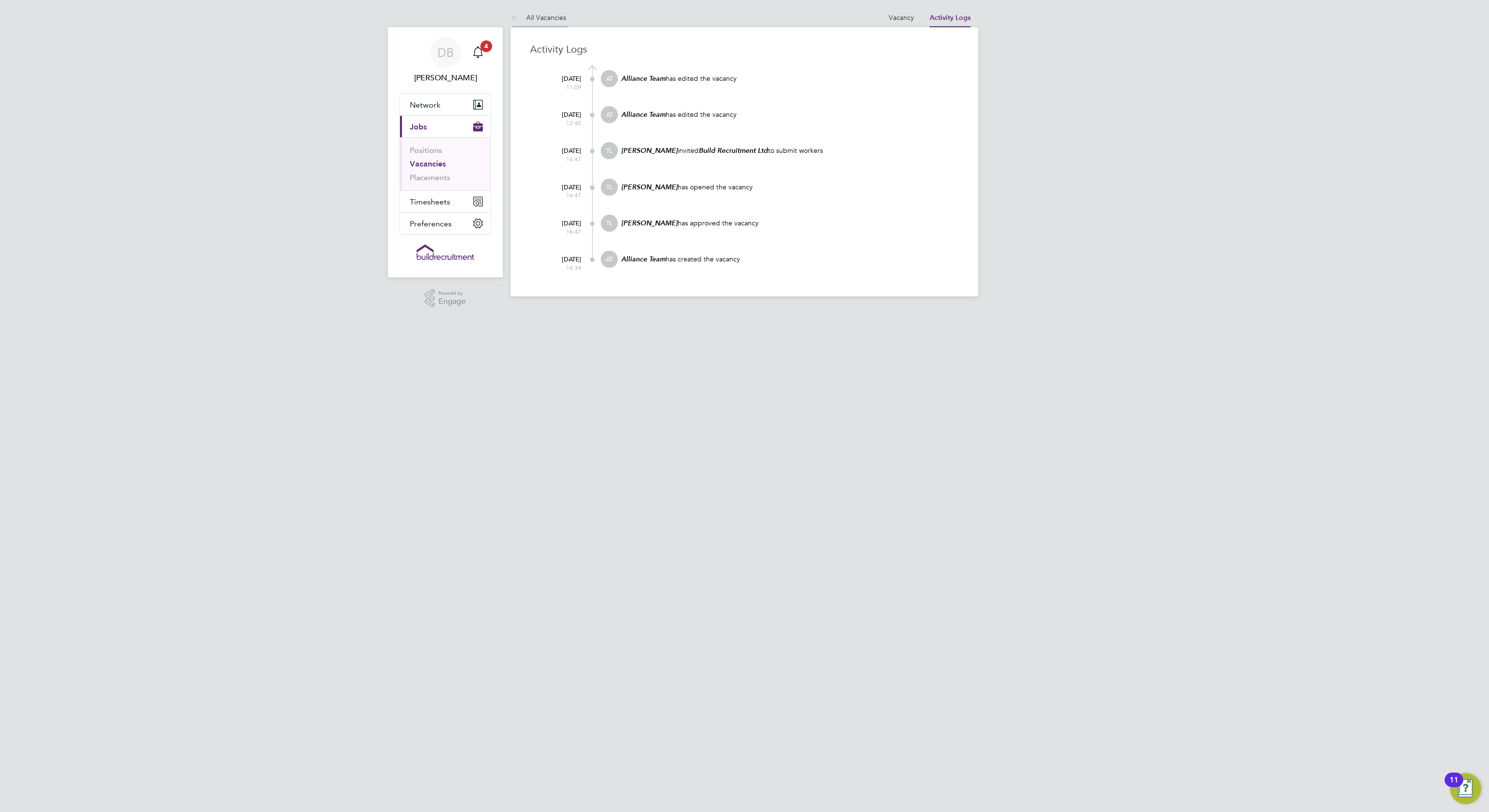
click at [532, 22] on li "All Vacancies" at bounding box center [538, 17] width 55 height 19
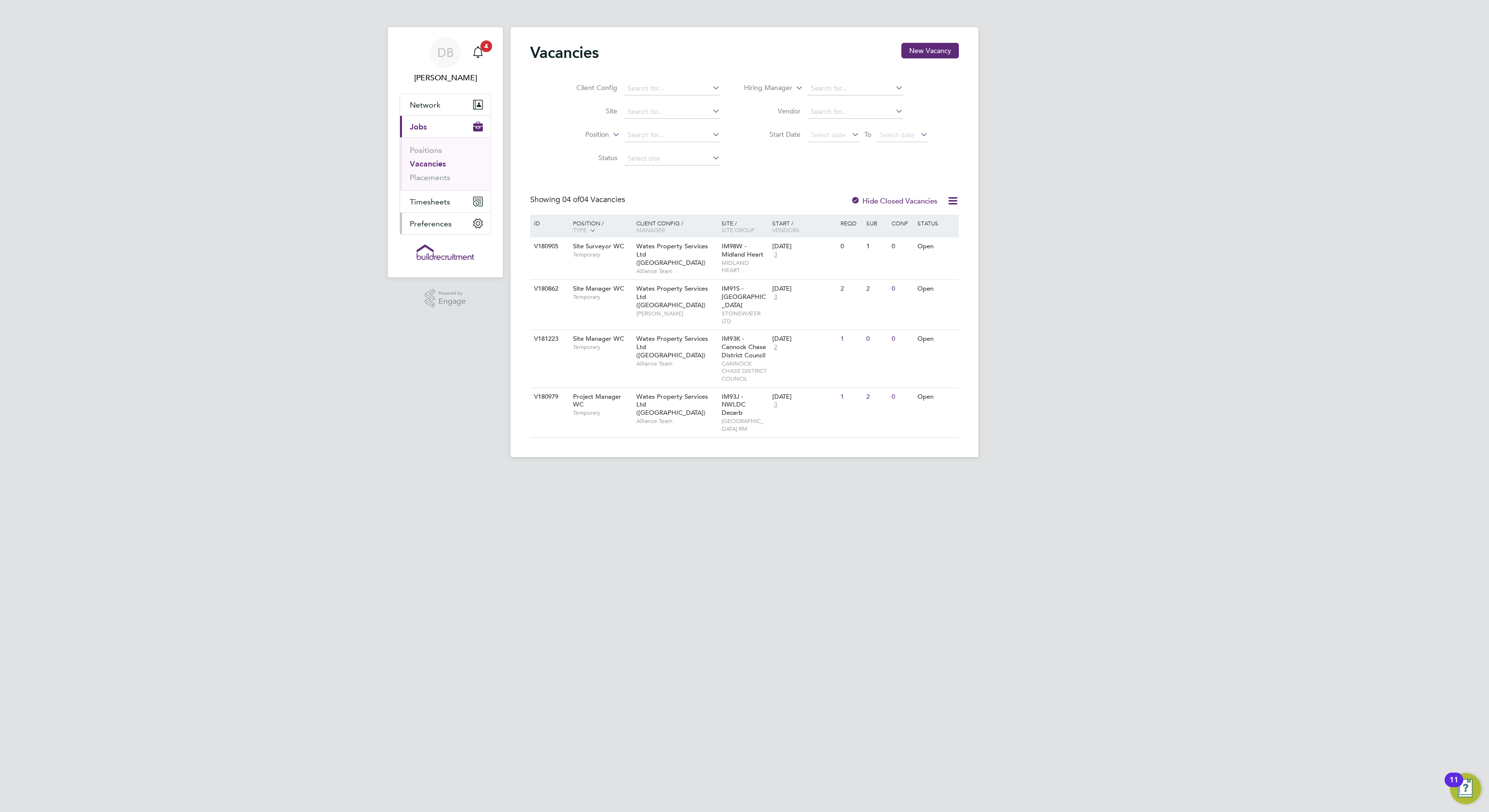
click at [434, 228] on span "Preferences" at bounding box center [431, 224] width 42 height 9
click at [428, 130] on button "Current page: Jobs" at bounding box center [445, 126] width 90 height 22
click at [434, 162] on link "Vacancies" at bounding box center [428, 163] width 36 height 9
click at [602, 407] on span "Project Manager WC" at bounding box center [597, 401] width 49 height 16
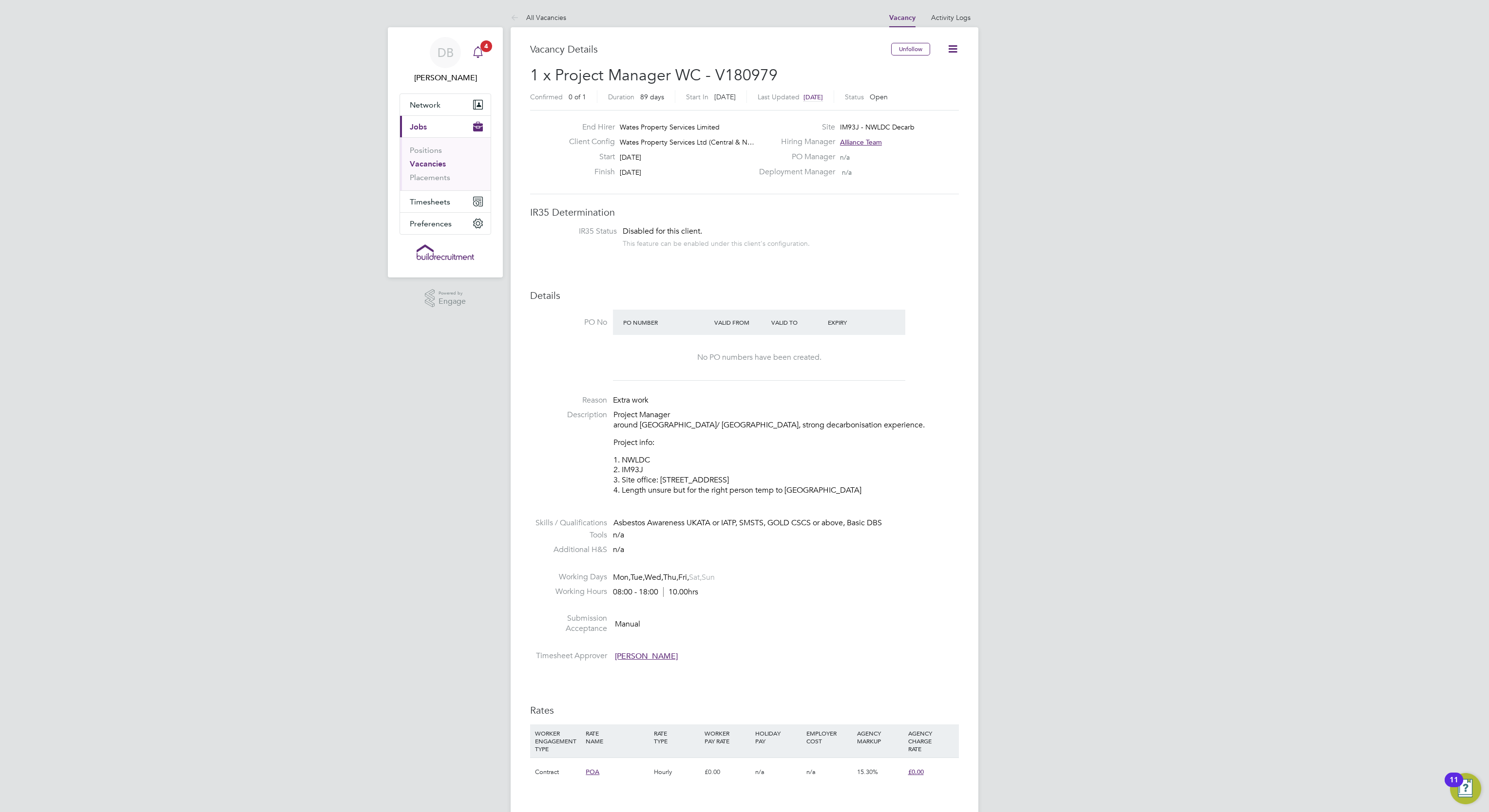
click at [482, 54] on icon "Main navigation" at bounding box center [478, 52] width 12 height 12
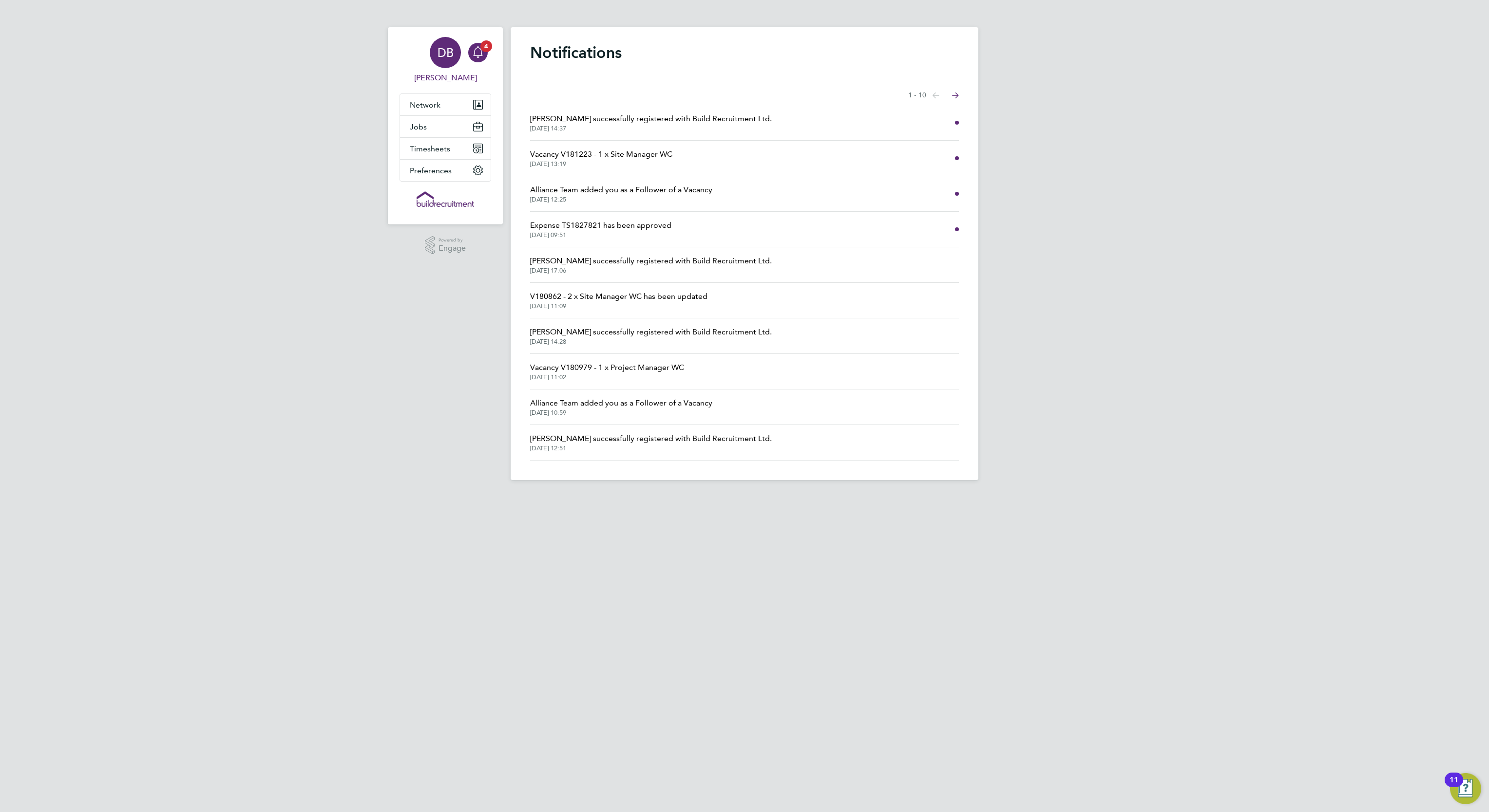
click at [448, 84] on app-nav-user-info "DB [PERSON_NAME] Notifications 4" at bounding box center [445, 60] width 92 height 66
click at [448, 78] on span "[PERSON_NAME]" at bounding box center [445, 78] width 92 height 12
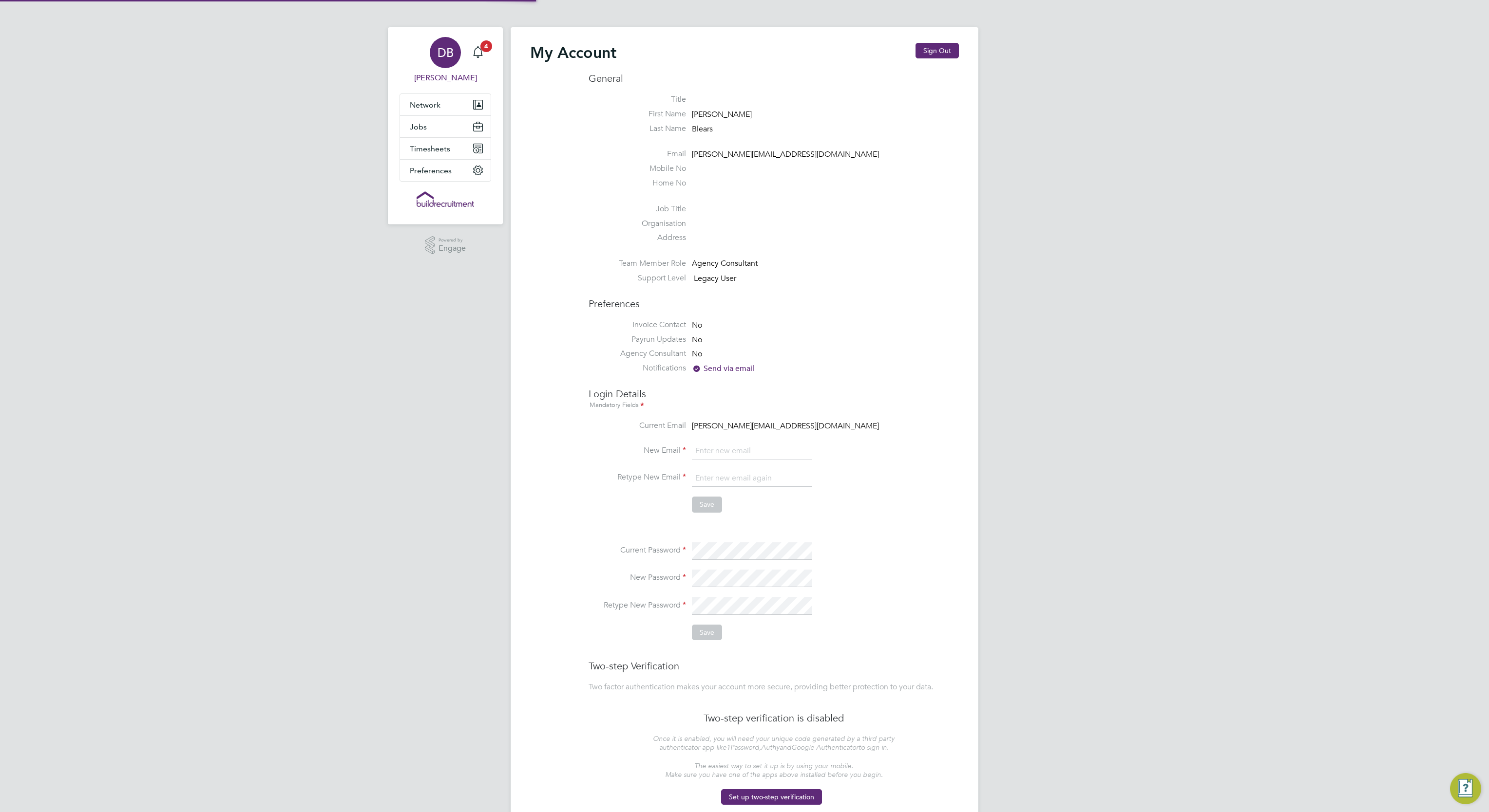
type input "[PERSON_NAME][EMAIL_ADDRESS][DOMAIN_NAME]"
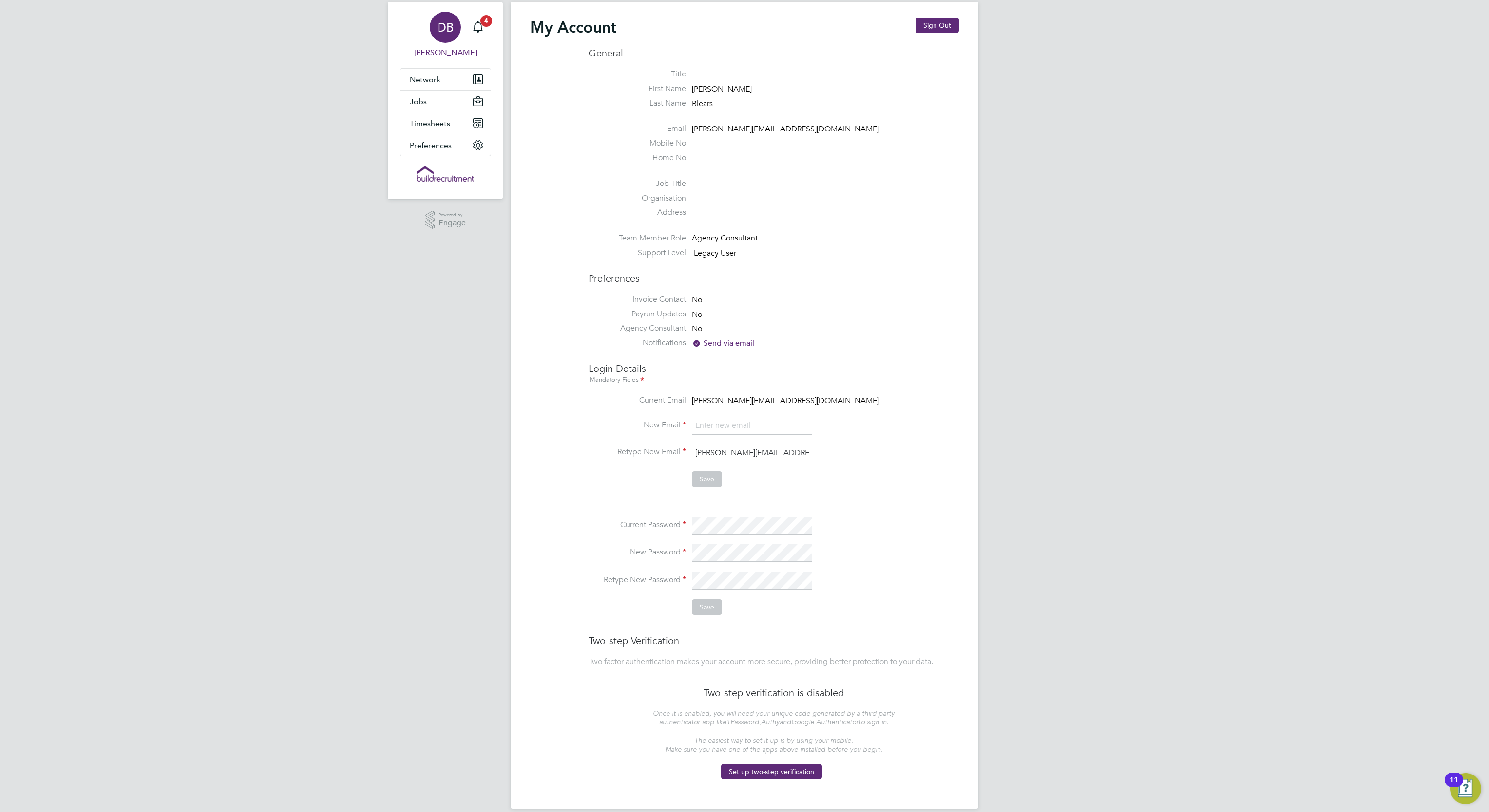
scroll to position [40, 0]
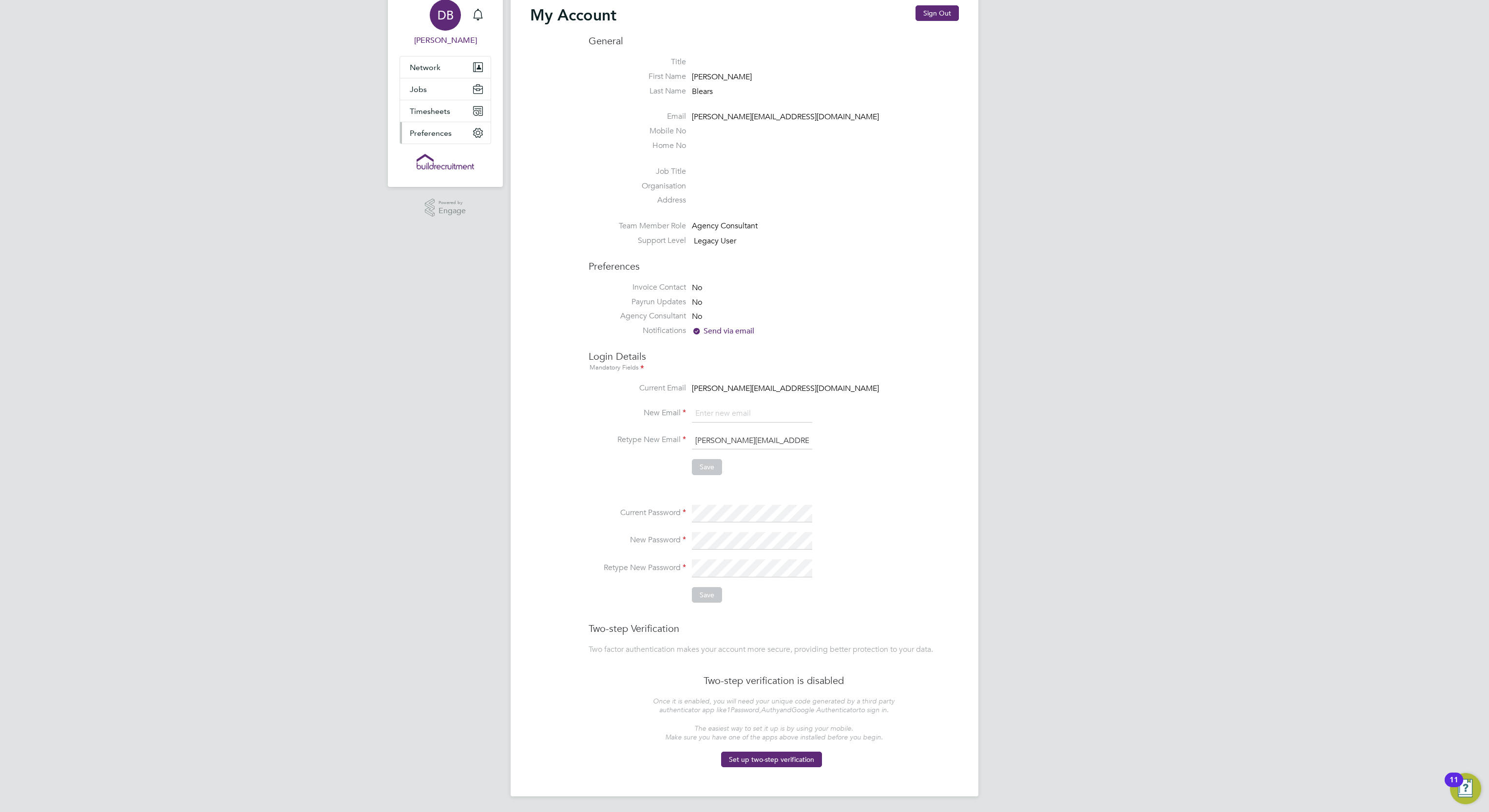
click at [435, 128] on span "Preferences" at bounding box center [431, 133] width 42 height 9
click at [433, 110] on span "Timesheets" at bounding box center [430, 111] width 40 height 9
click at [423, 89] on span "Jobs" at bounding box center [418, 90] width 17 height 9
click at [431, 65] on span "Network" at bounding box center [425, 67] width 31 height 9
click at [430, 116] on link "Workers" at bounding box center [425, 118] width 30 height 9
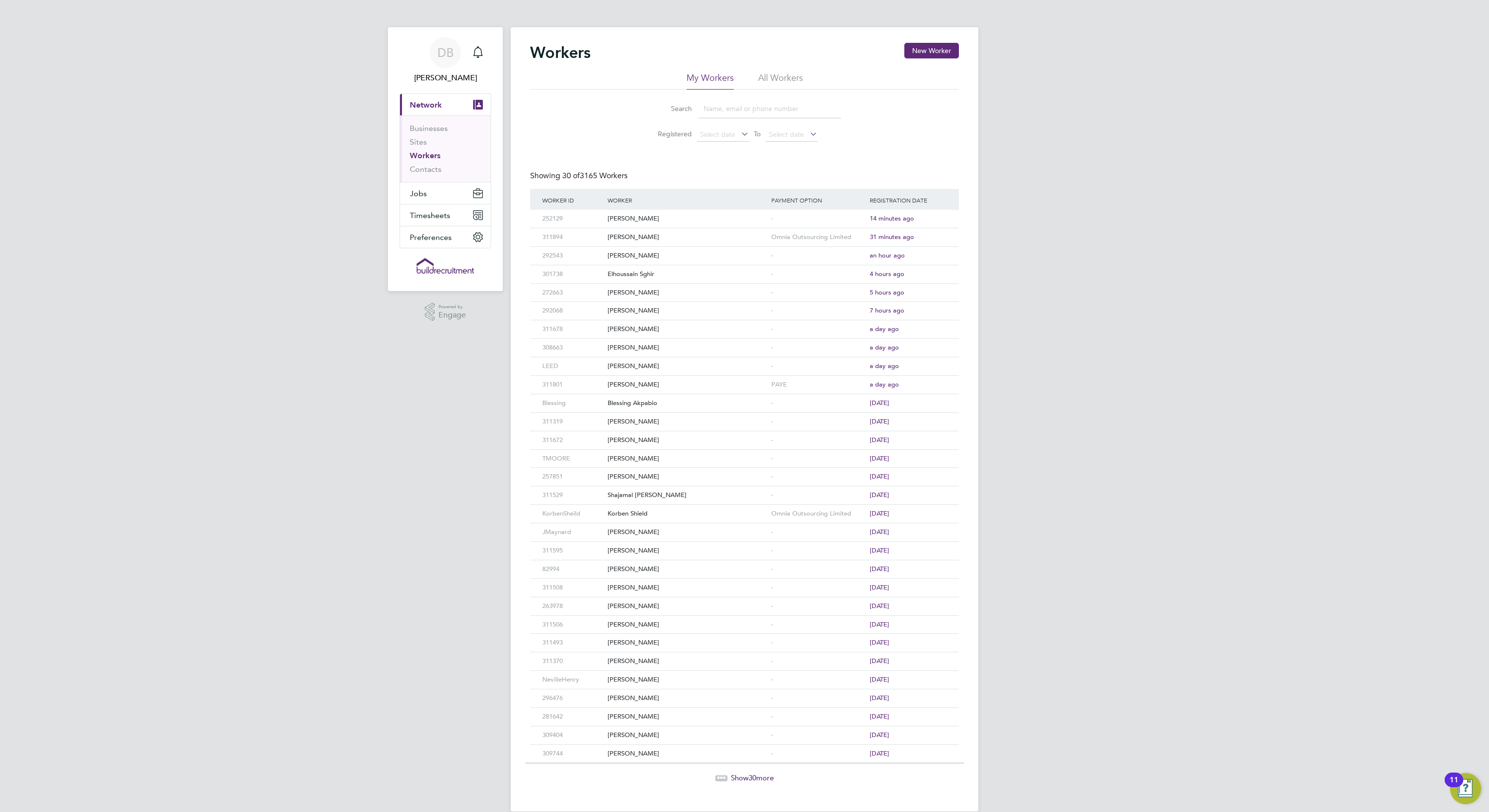
click at [772, 74] on li "All Workers" at bounding box center [780, 81] width 45 height 17
click at [730, 74] on li "My Workers" at bounding box center [709, 81] width 47 height 17
click at [790, 78] on li "All Workers" at bounding box center [780, 81] width 45 height 17
click at [714, 75] on li "My Workers" at bounding box center [709, 81] width 47 height 17
